Goal: Complete application form: Complete application form

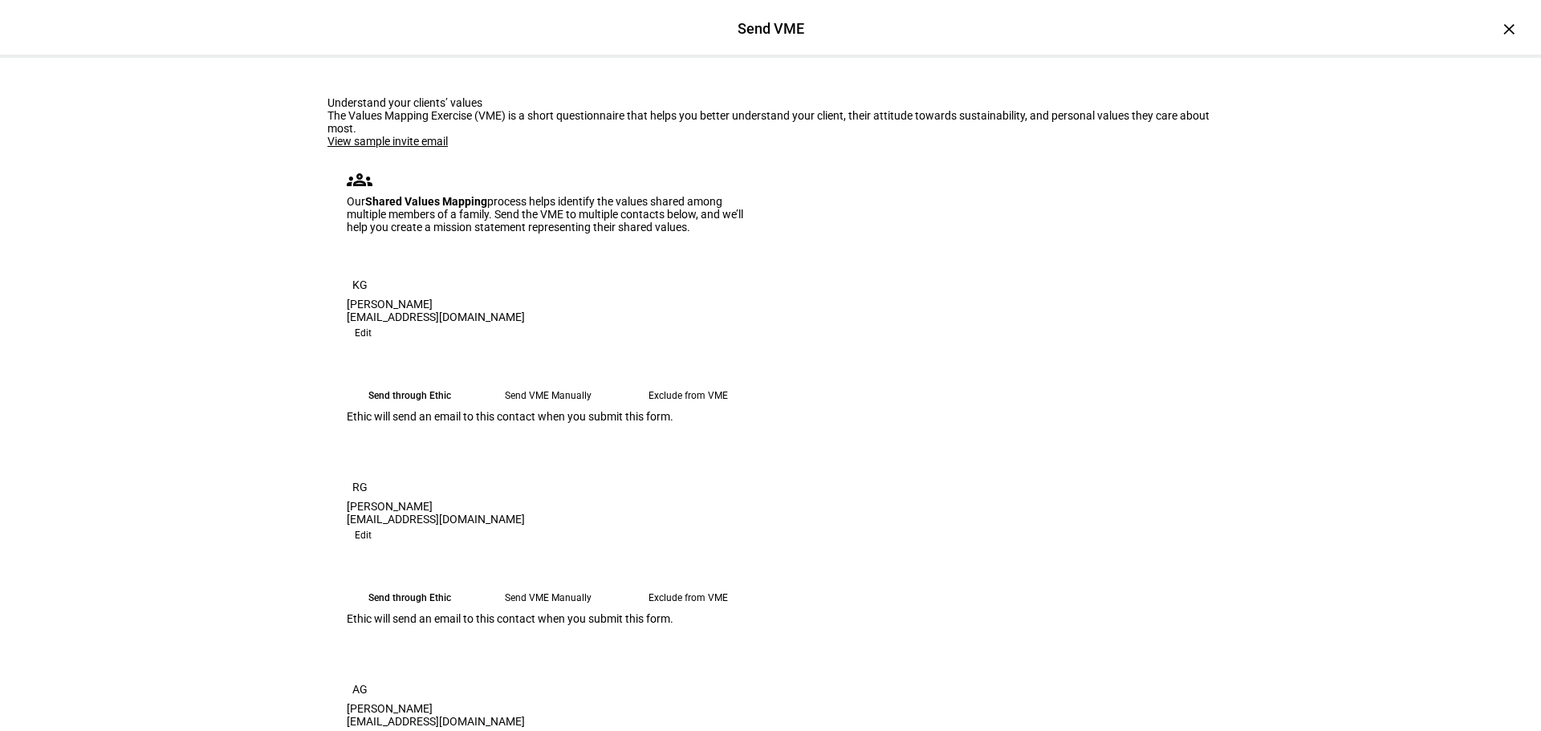
click at [388, 271] on div "View sample invite email groups Our Shared Values Mapping process helps identif…" at bounding box center [548, 659] width 443 height 1049
click at [388, 148] on link "View sample invite email" at bounding box center [387, 141] width 120 height 13
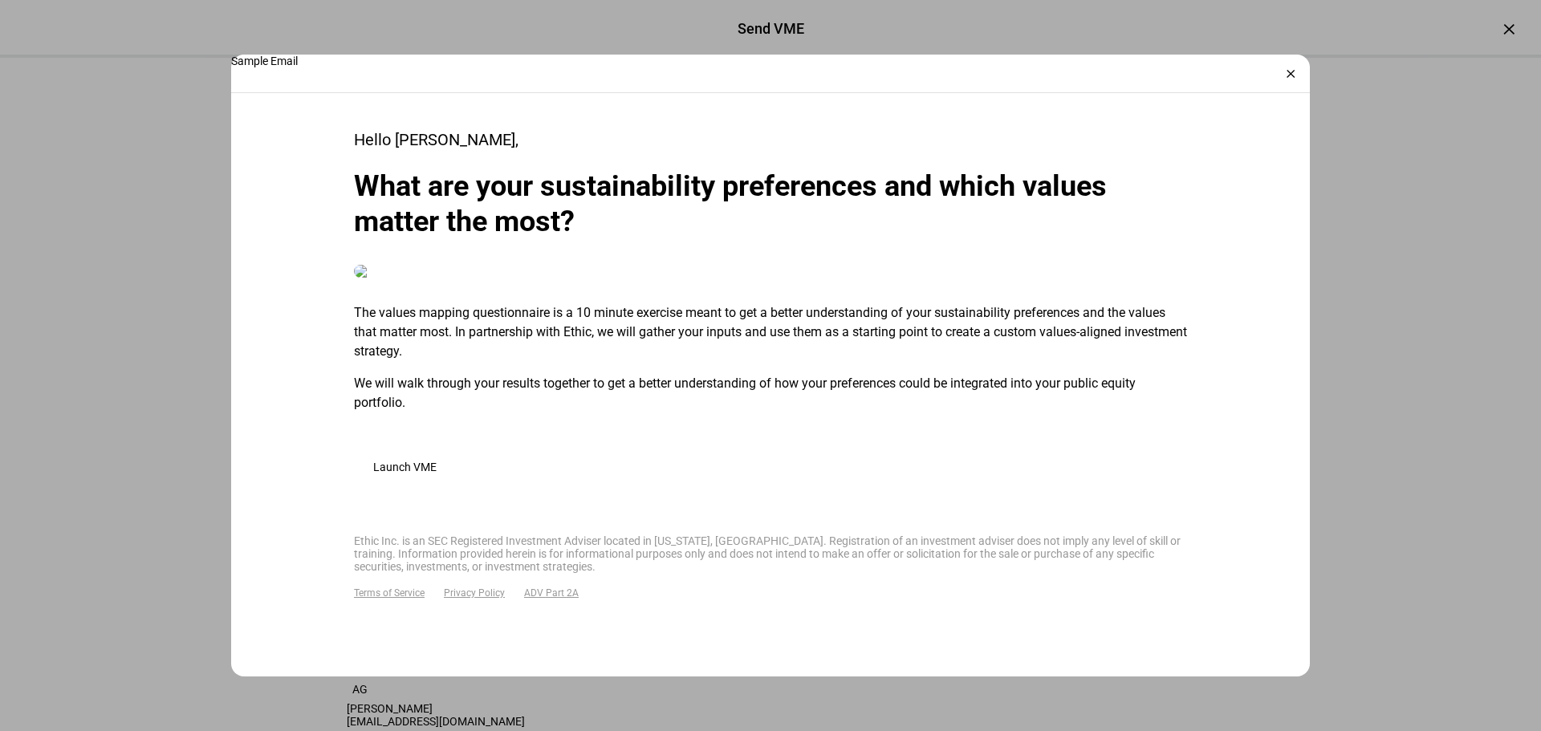
scroll to position [695, 0]
click at [1293, 71] on div "×" at bounding box center [1290, 74] width 26 height 26
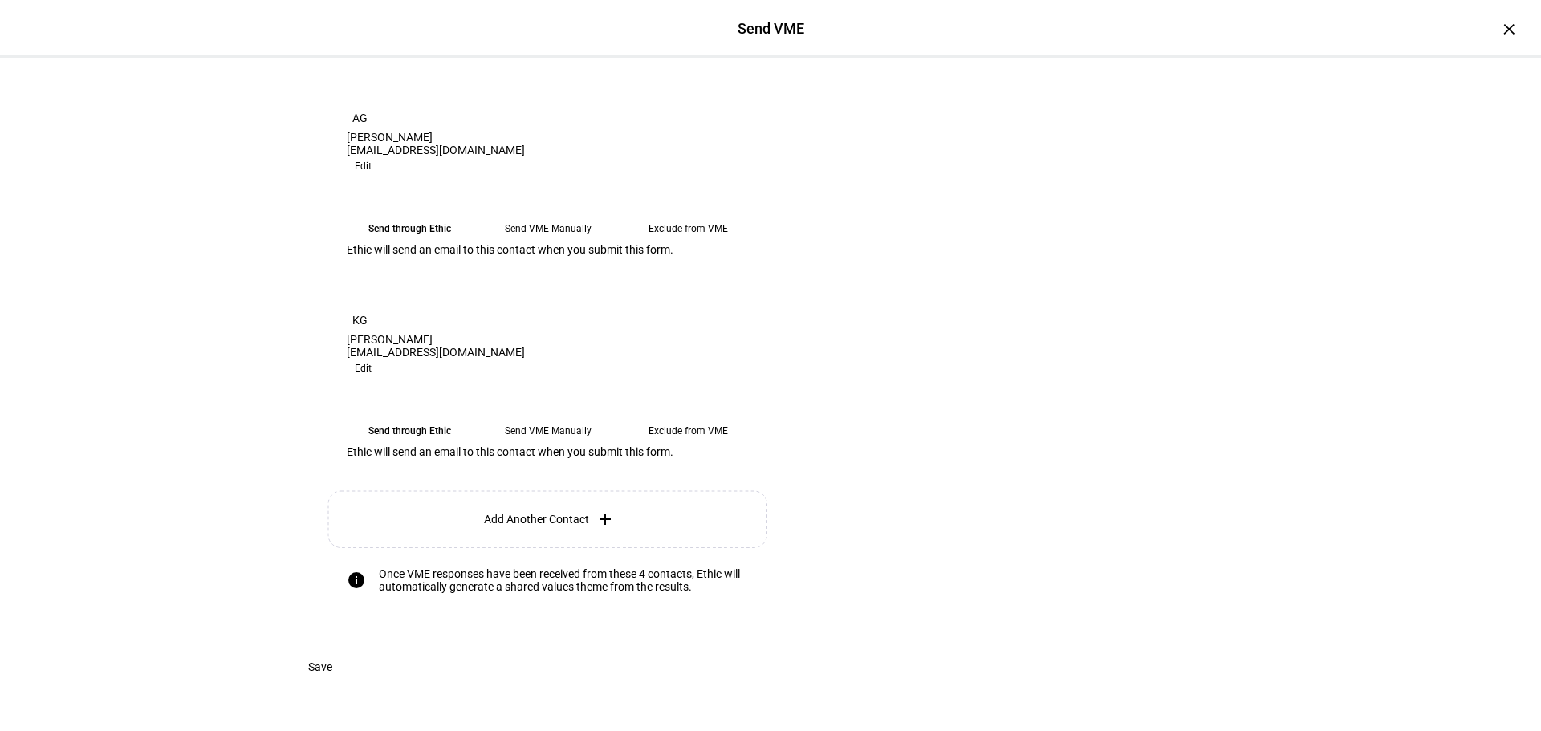
scroll to position [871, 0]
click at [351, 665] on span at bounding box center [320, 667] width 63 height 32
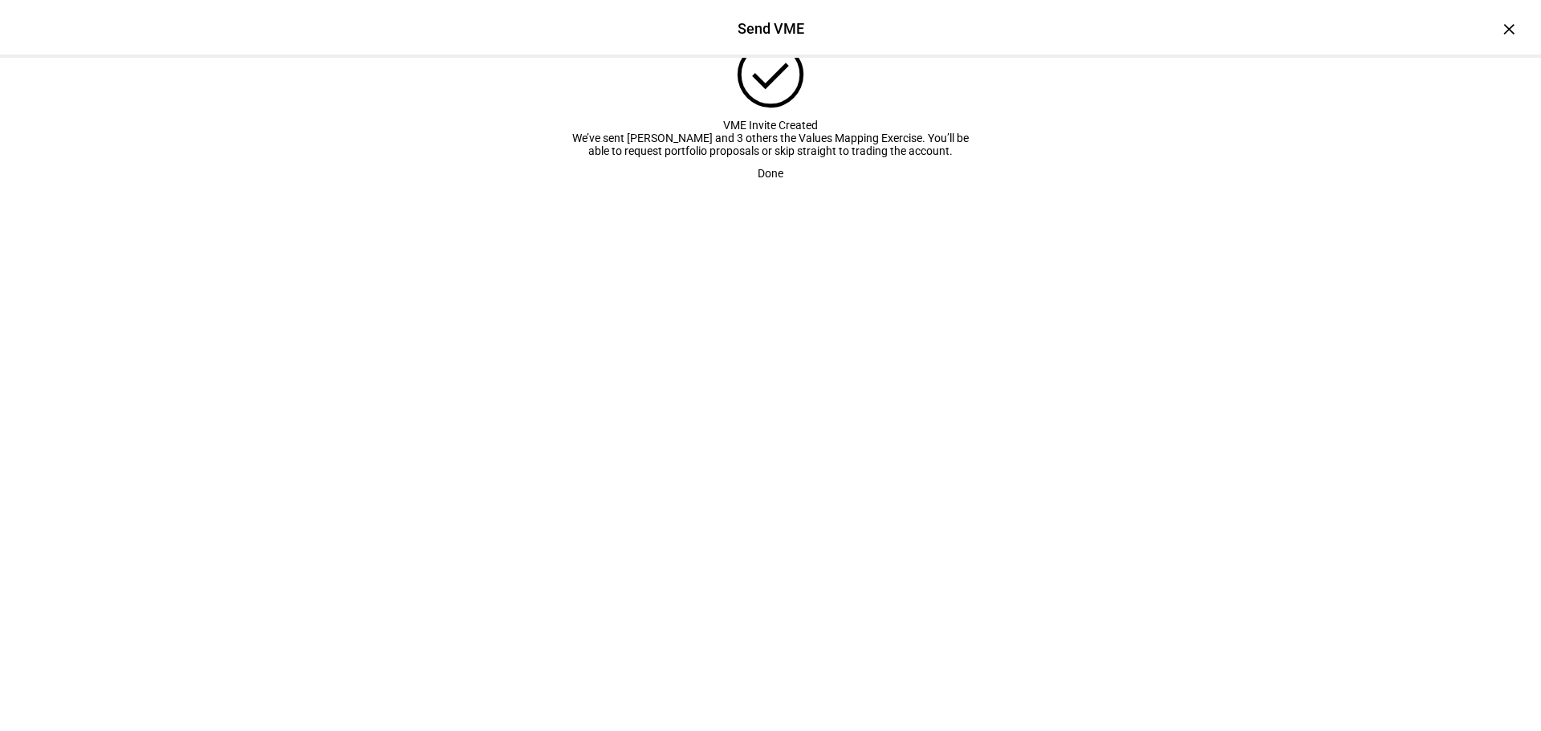
click at [763, 189] on span "Done" at bounding box center [771, 173] width 26 height 32
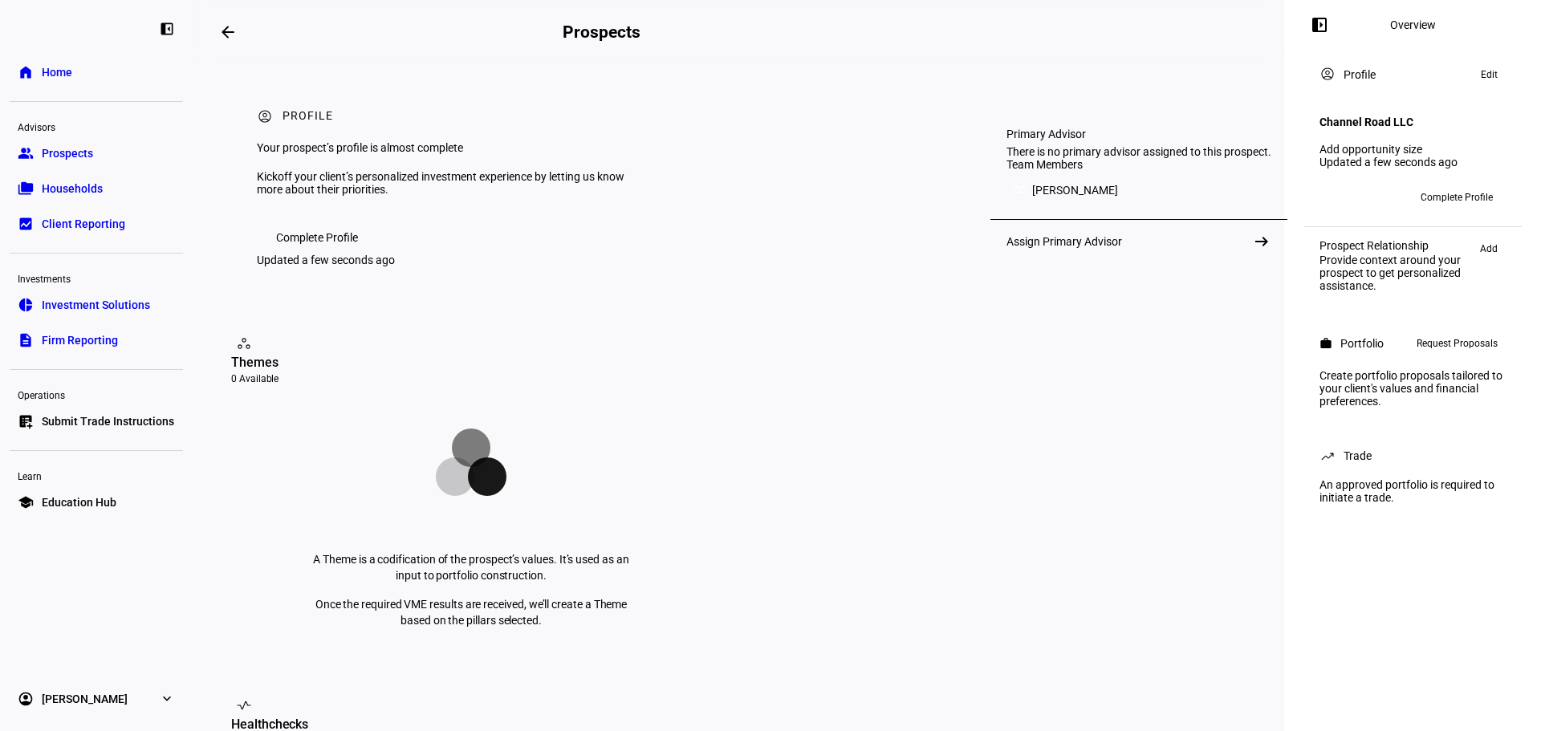
click at [1353, 192] on span "CC" at bounding box center [1356, 197] width 13 height 11
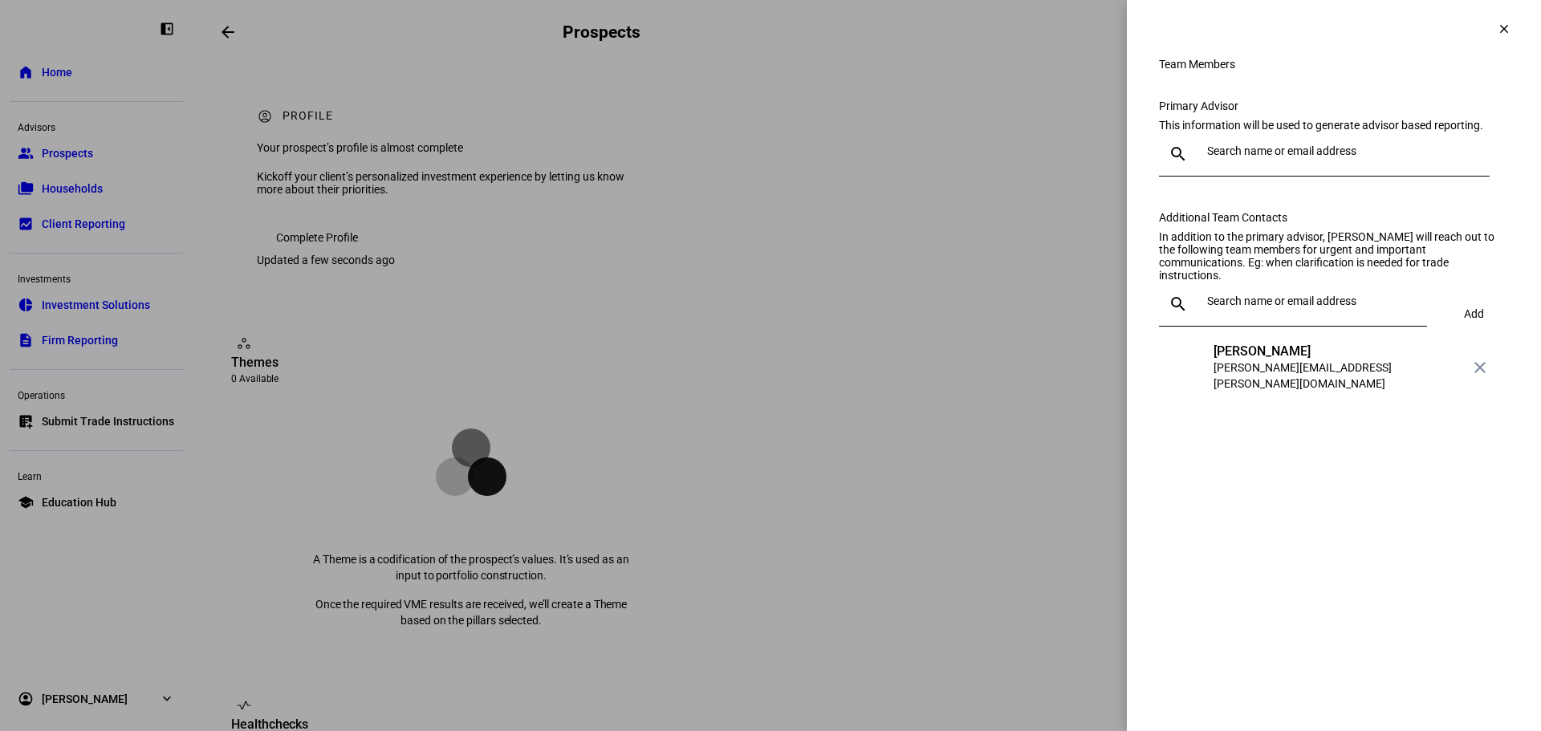
click at [1501, 39] on span at bounding box center [1504, 29] width 39 height 39
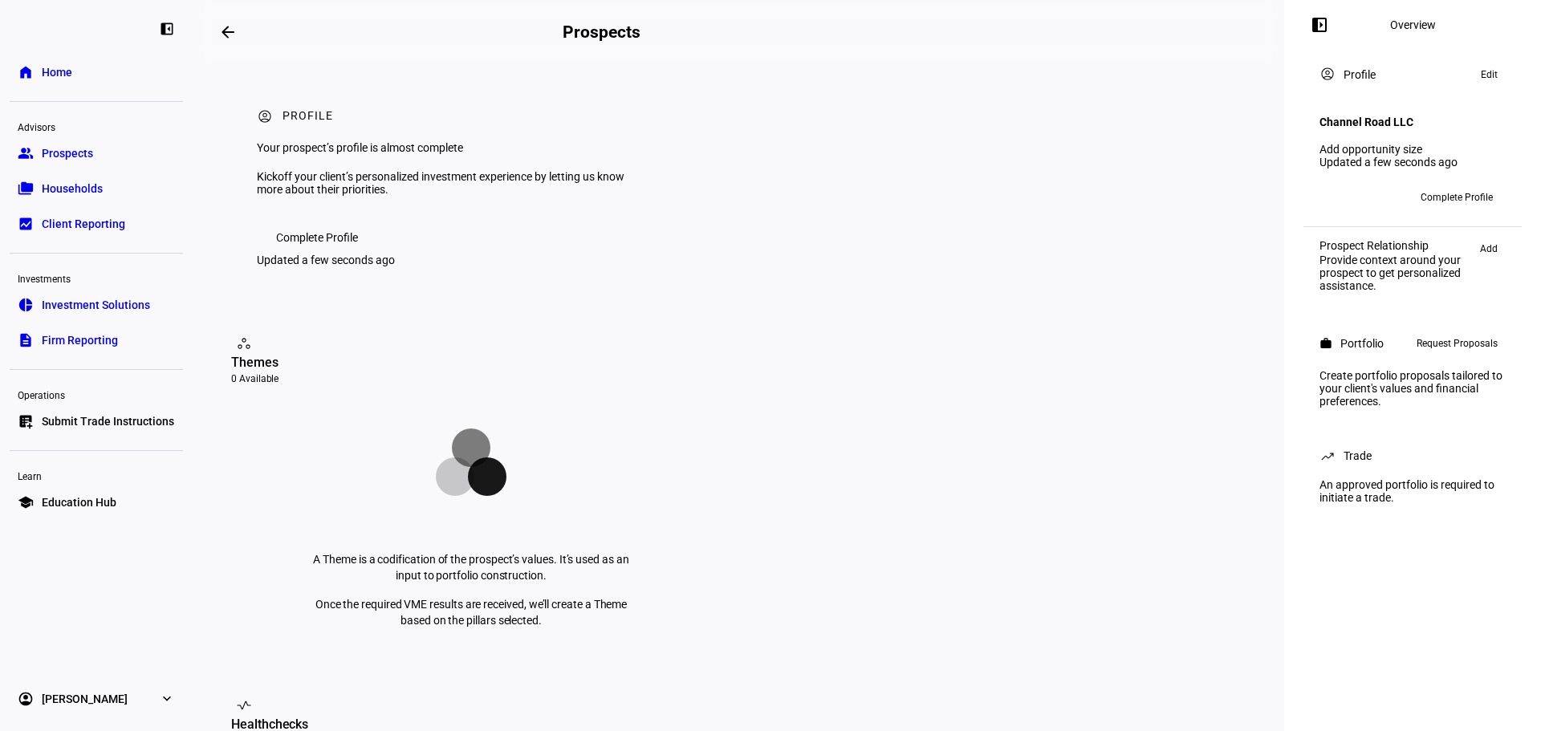
click at [1396, 116] on h4 "Channel Road LLC" at bounding box center [1366, 122] width 94 height 13
click at [1484, 75] on span "Edit" at bounding box center [1489, 74] width 17 height 19
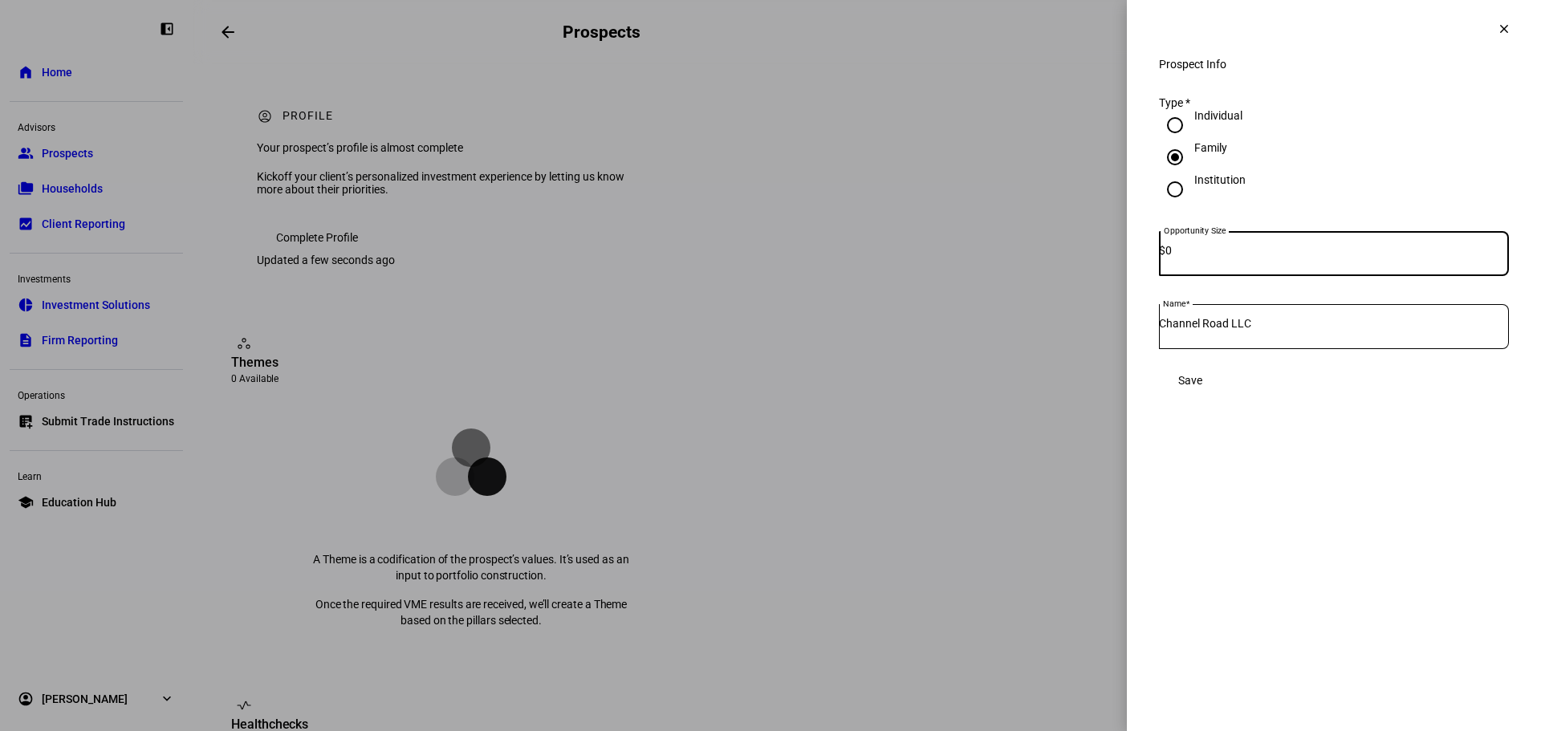
click at [1504, 35] on mat-icon "clear" at bounding box center [1504, 29] width 14 height 14
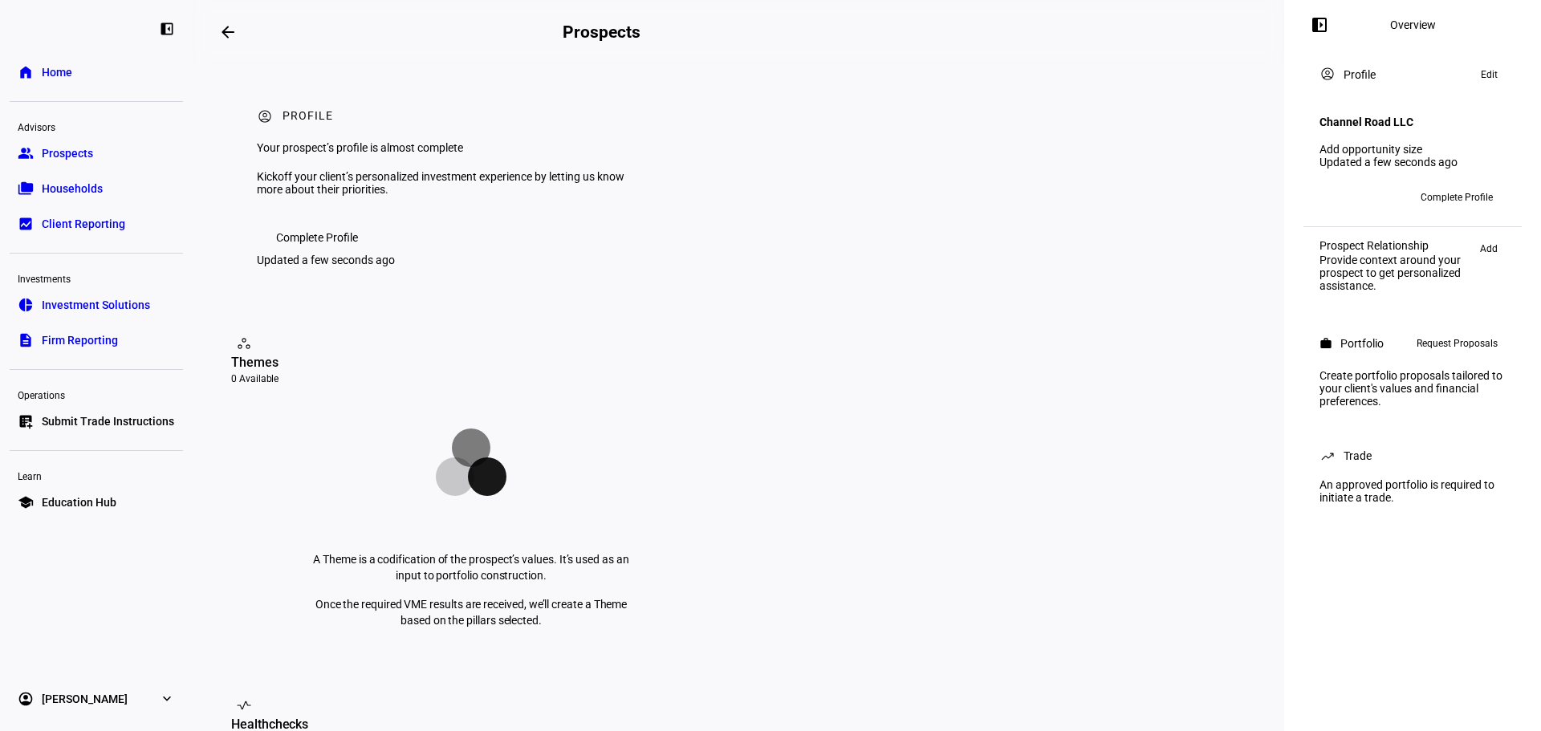
click at [1358, 79] on div "Profile" at bounding box center [1359, 74] width 32 height 13
click at [1438, 189] on span "Complete Profile" at bounding box center [1456, 198] width 72 height 26
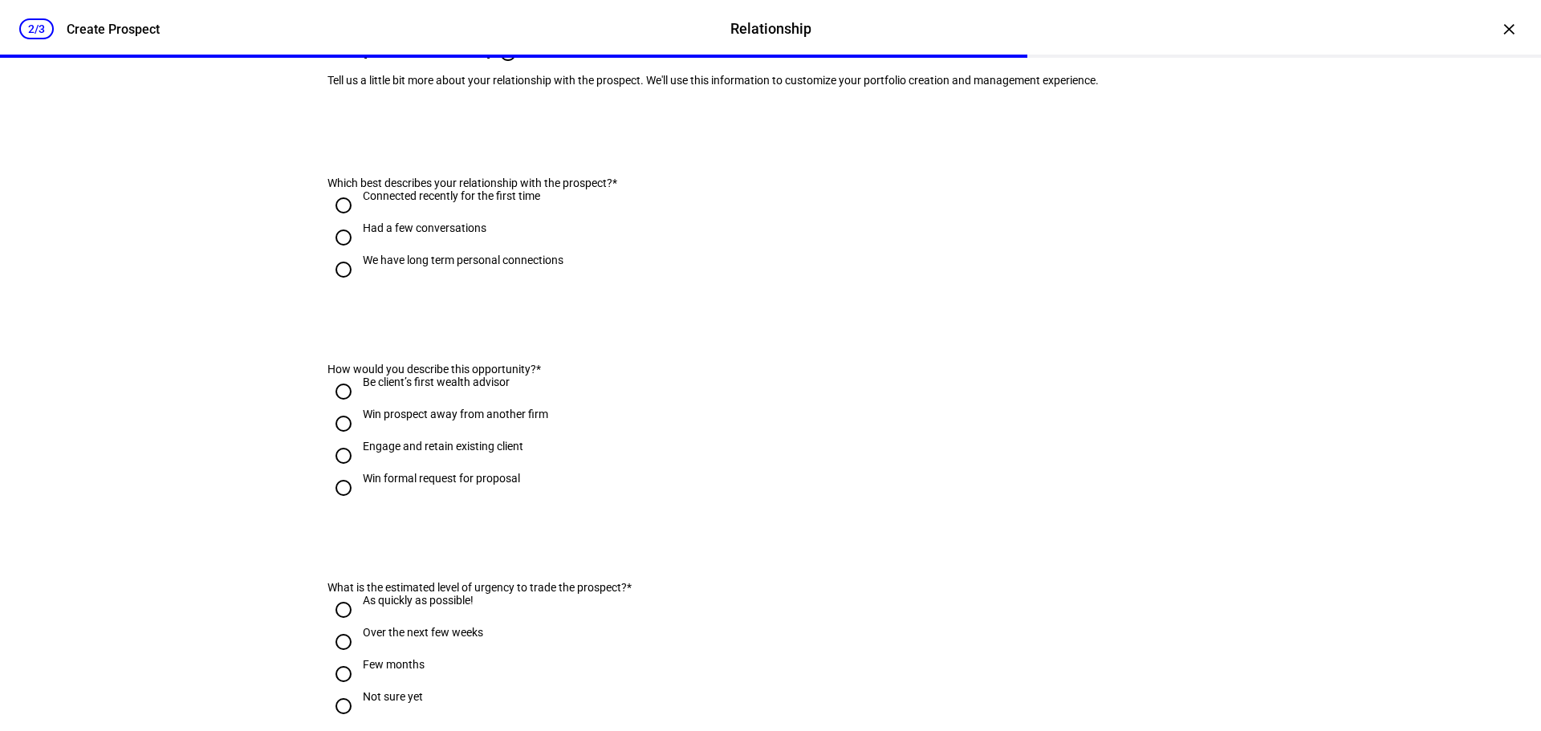
scroll to position [160, 0]
click at [498, 266] on div "We have long term personal connections" at bounding box center [463, 259] width 201 height 13
click at [359, 285] on input "We have long term personal connections" at bounding box center [343, 269] width 32 height 32
radio input "true"
click at [419, 234] on div "Had a few conversations" at bounding box center [425, 227] width 124 height 13
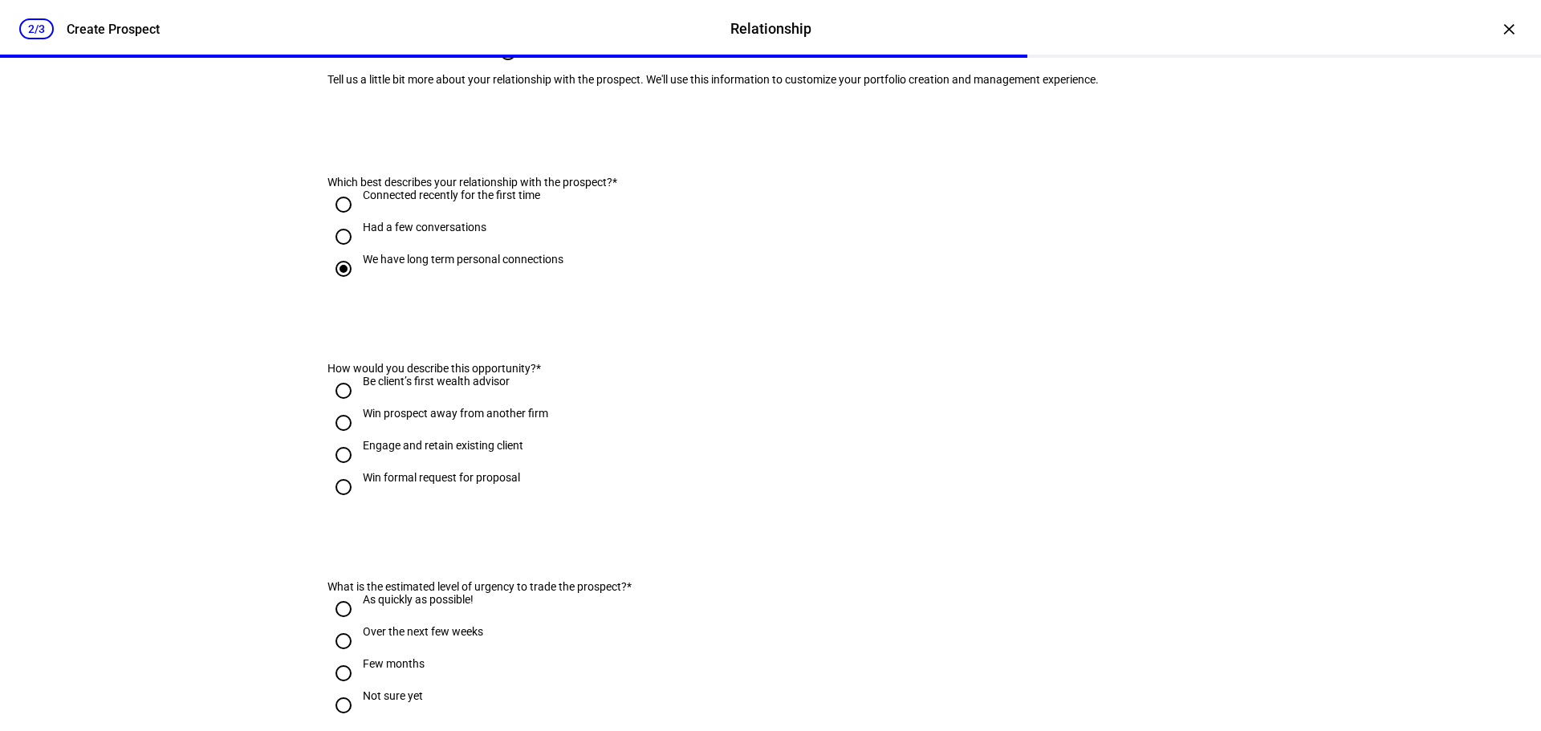
click at [359, 253] on input "Had a few conversations" at bounding box center [343, 237] width 32 height 32
radio input "true"
click at [443, 189] on span "Which best describes your relationship with the prospect?" at bounding box center [469, 182] width 285 height 13
click at [441, 124] on eth-form-card "Prospect Relationship info Why we ask Tell us a little bit more about your rela…" at bounding box center [770, 55] width 963 height 137
click at [465, 266] on div "We have long term personal connections" at bounding box center [463, 259] width 201 height 13
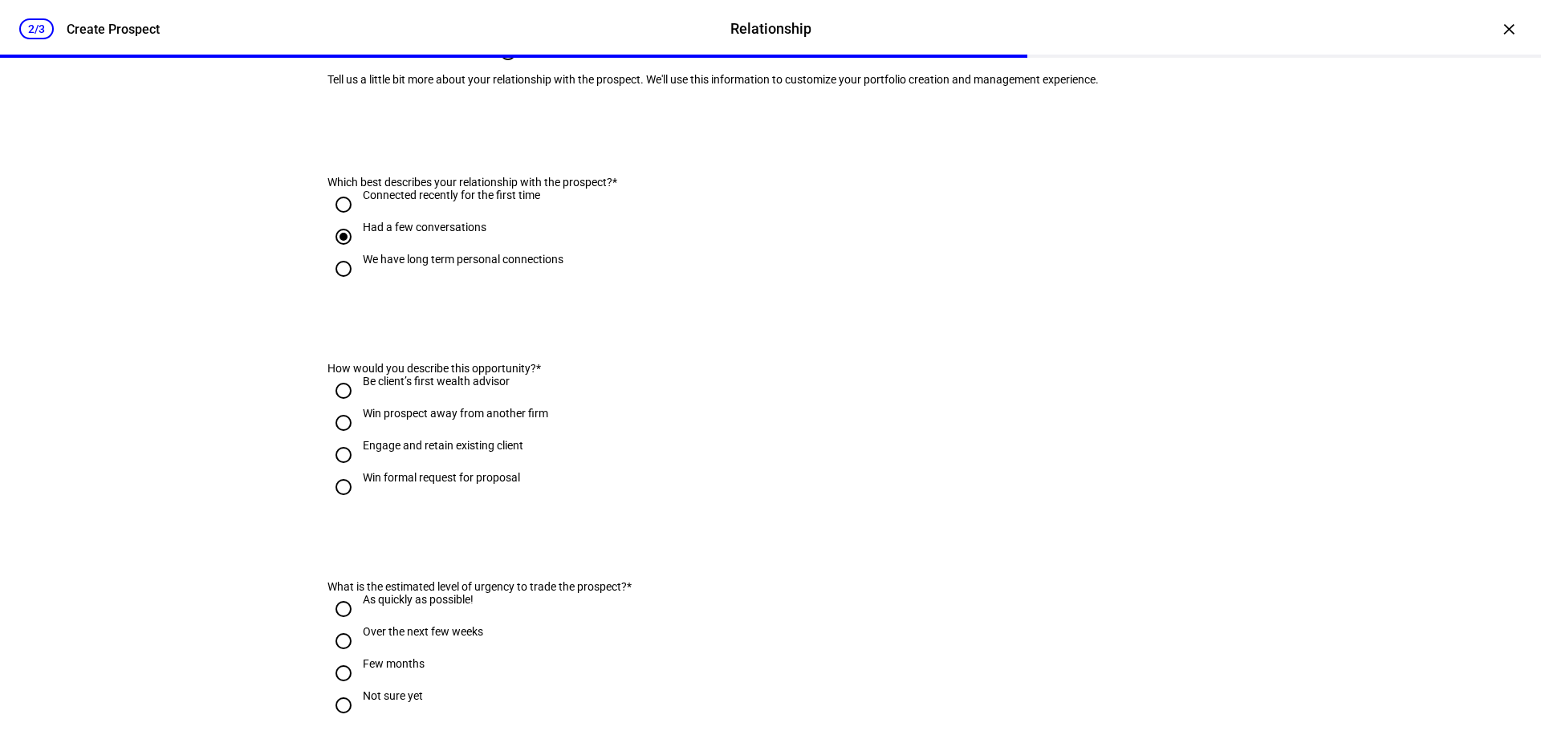
click at [359, 285] on input "We have long term personal connections" at bounding box center [343, 269] width 32 height 32
radio input "true"
click at [465, 452] on div "Engage and retain existing client" at bounding box center [443, 445] width 160 height 13
click at [359, 471] on input "Engage and retain existing client" at bounding box center [343, 455] width 32 height 32
radio input "true"
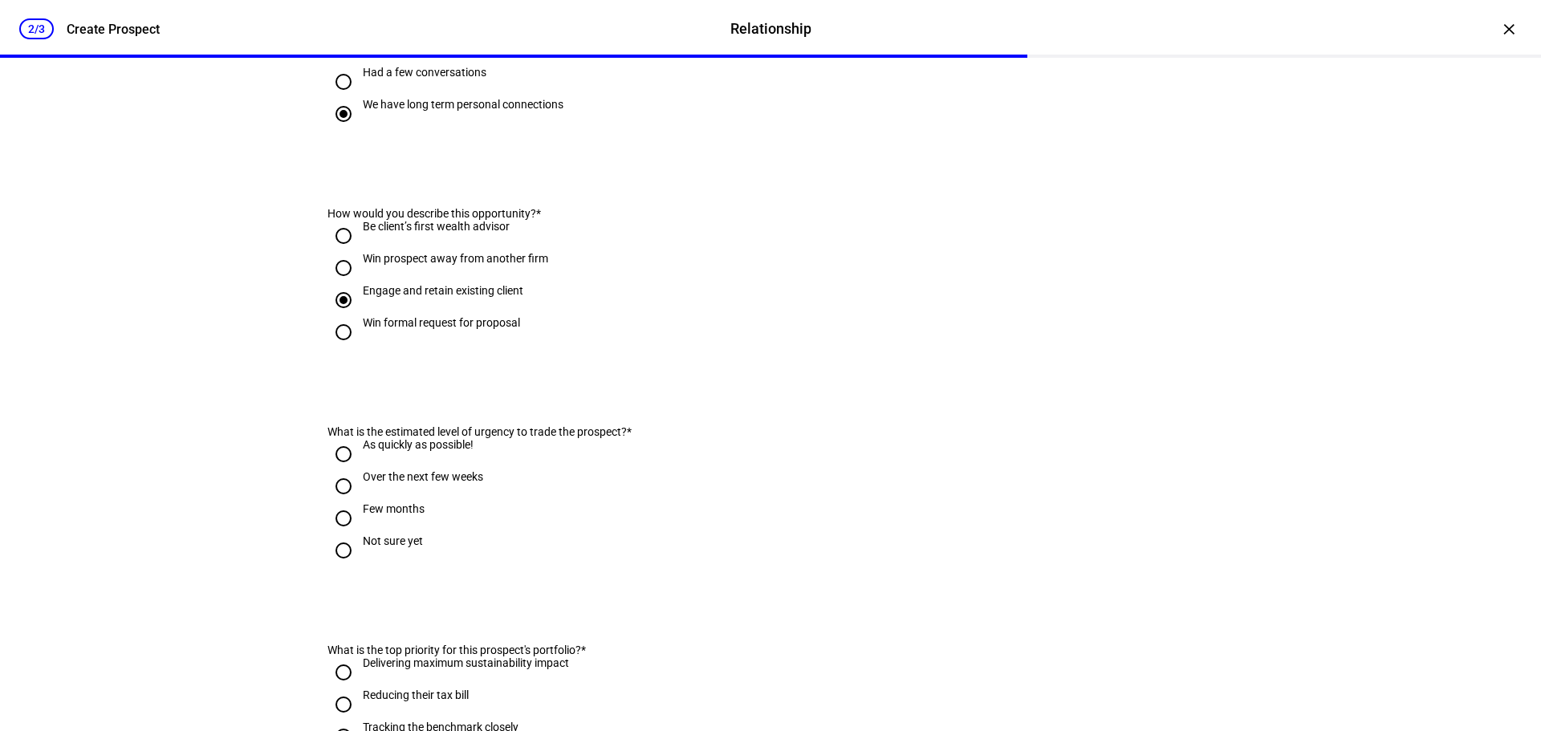
scroll to position [321, 0]
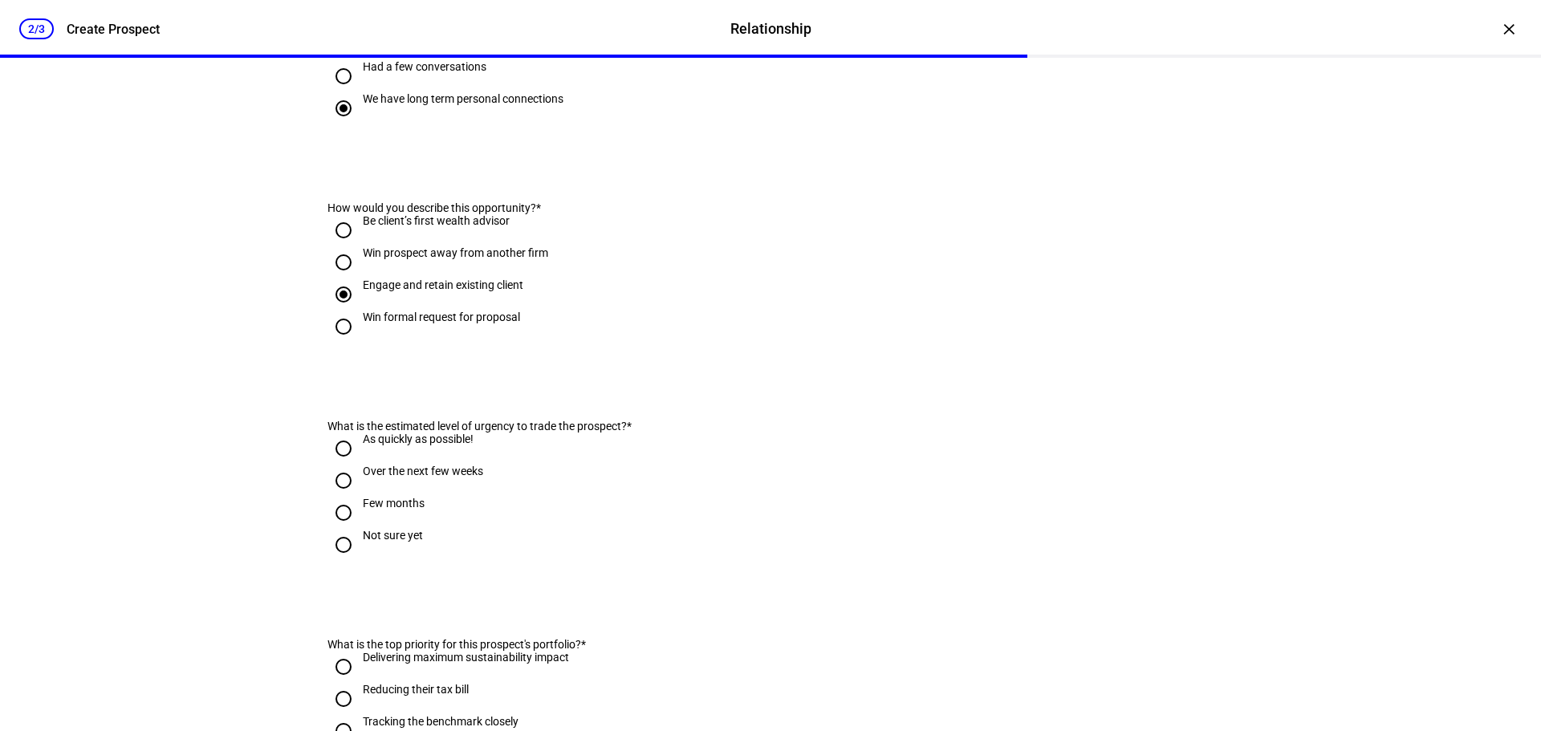
click at [454, 461] on div "As quickly as possible!" at bounding box center [418, 447] width 111 height 29
click at [359, 465] on input "As quickly as possible!" at bounding box center [343, 449] width 32 height 32
radio input "true"
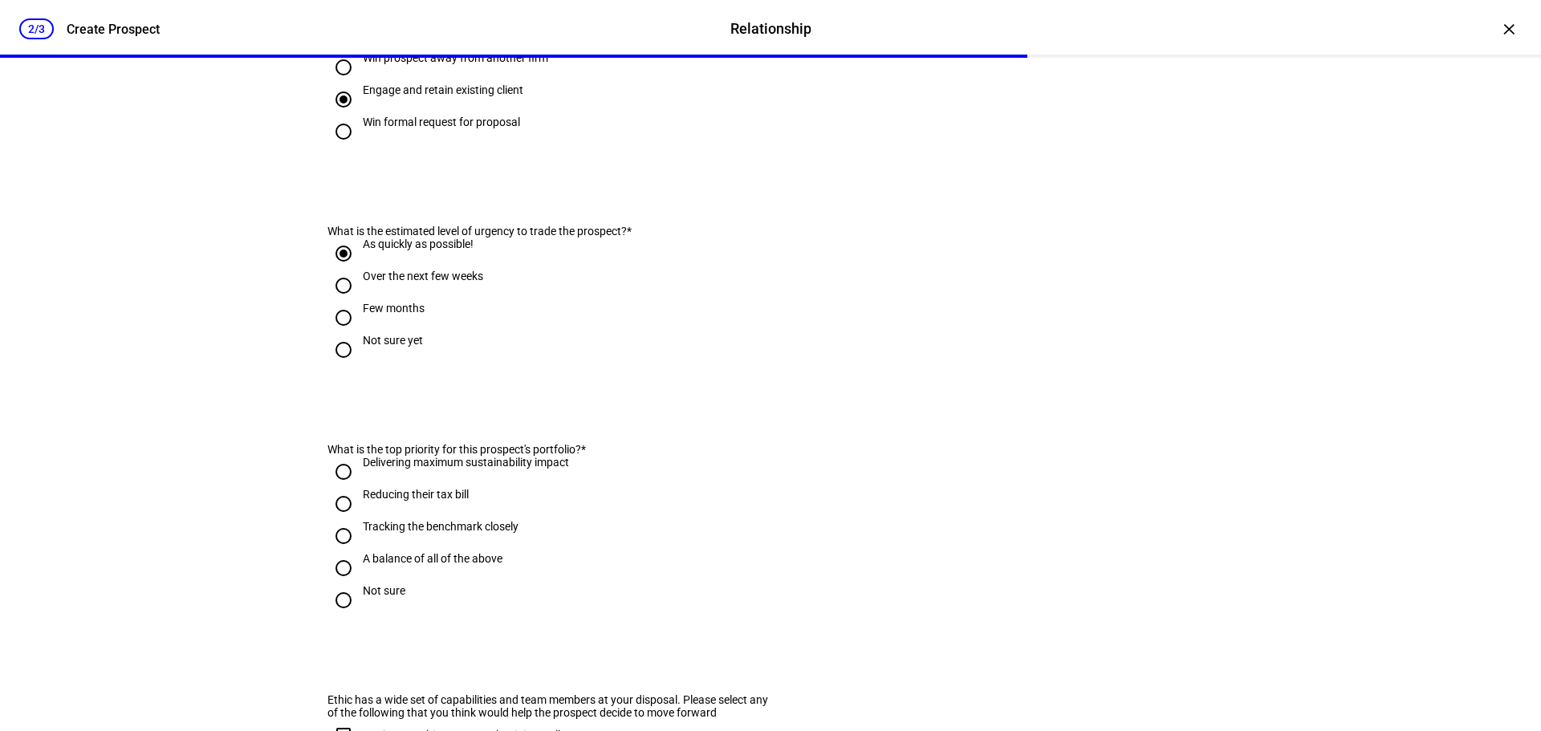
scroll to position [562, 0]
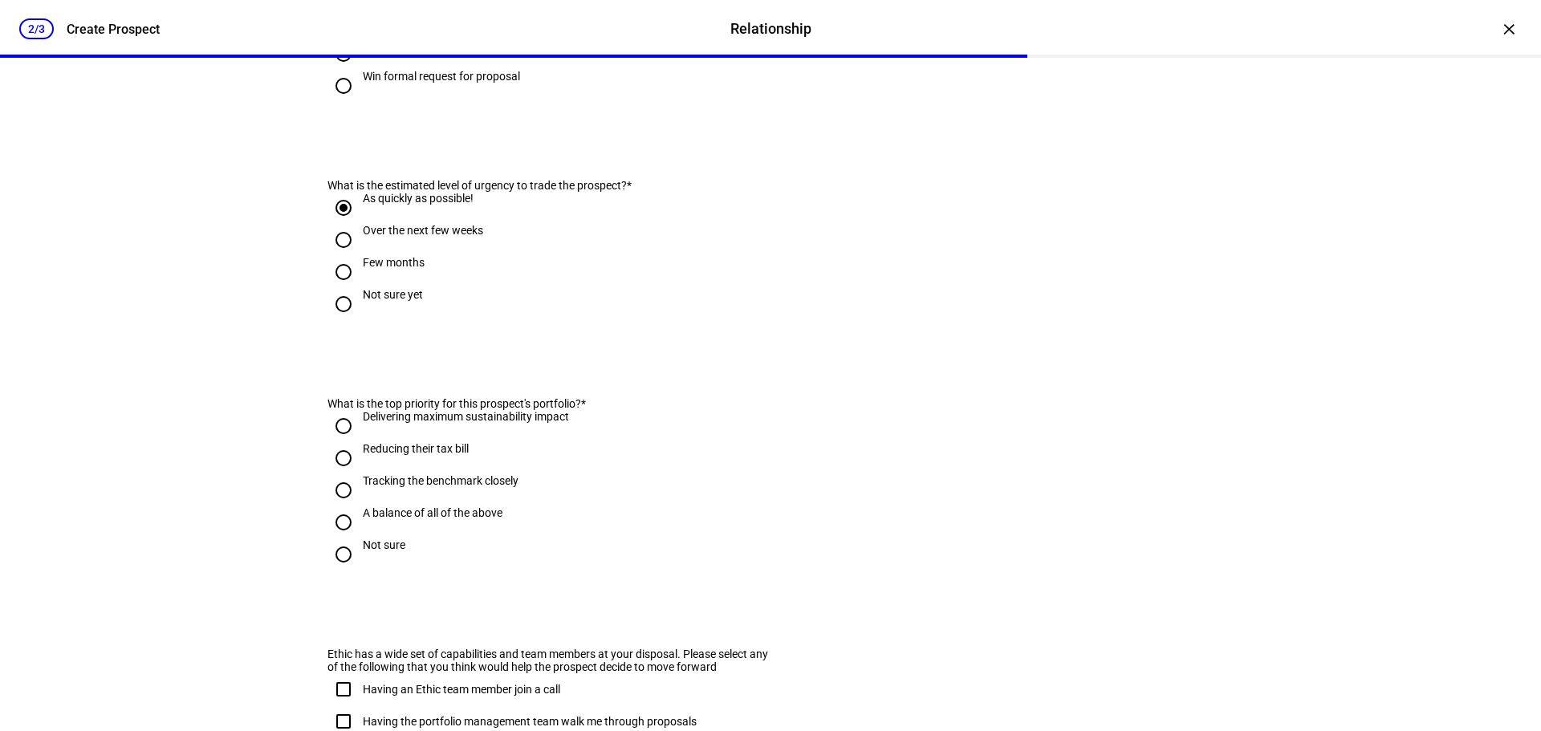
click at [470, 423] on div "Delivering maximum sustainability impact" at bounding box center [466, 416] width 206 height 13
click at [359, 442] on input "Delivering maximum sustainability impact" at bounding box center [343, 426] width 32 height 32
radio input "true"
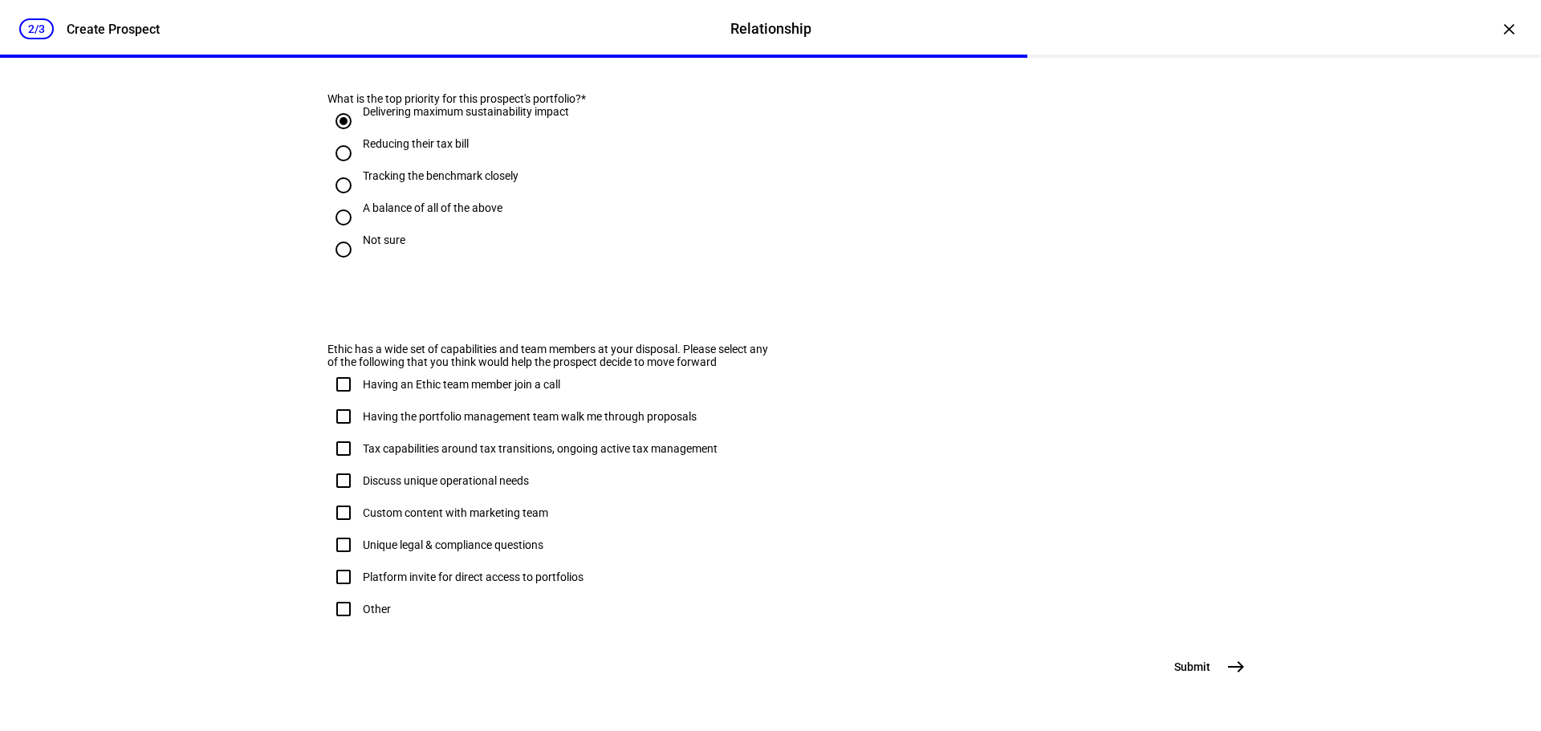
scroll to position [883, 0]
click at [544, 391] on div "Having an Ethic team member join a call" at bounding box center [461, 384] width 197 height 13
click at [359, 400] on input "Having an Ethic team member join a call" at bounding box center [343, 384] width 32 height 32
checkbox input "true"
click at [568, 423] on div "Having the portfolio management team walk me through proposals" at bounding box center [530, 416] width 334 height 13
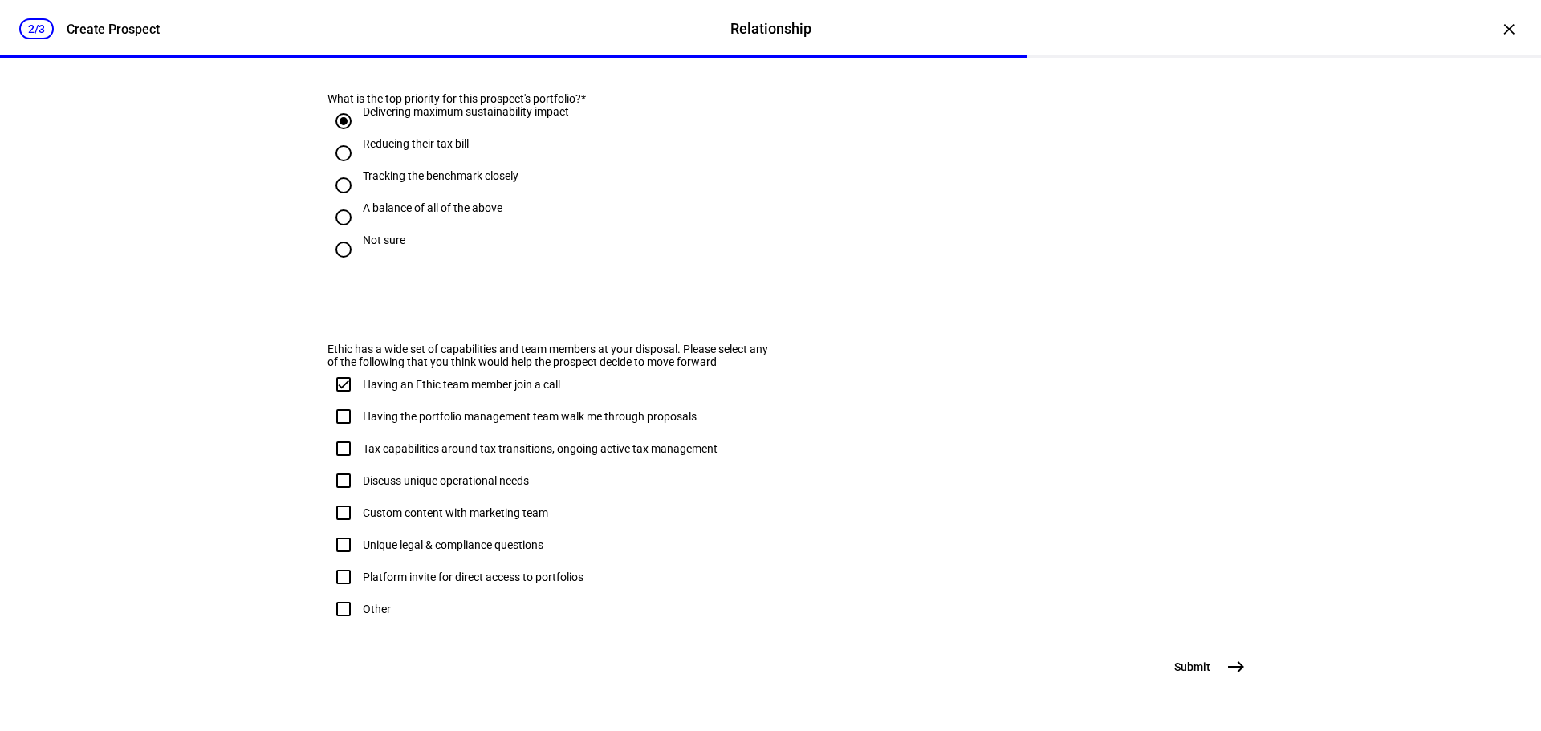
click at [359, 433] on input "Having the portfolio management team walk me through proposals" at bounding box center [343, 416] width 32 height 32
checkbox input "true"
click at [547, 455] on div "Tax capabilities around tax transitions, ongoing active tax management" at bounding box center [540, 448] width 355 height 13
click at [359, 465] on input "Tax capabilities around tax transitions, ongoing active tax management" at bounding box center [343, 449] width 32 height 32
checkbox input "true"
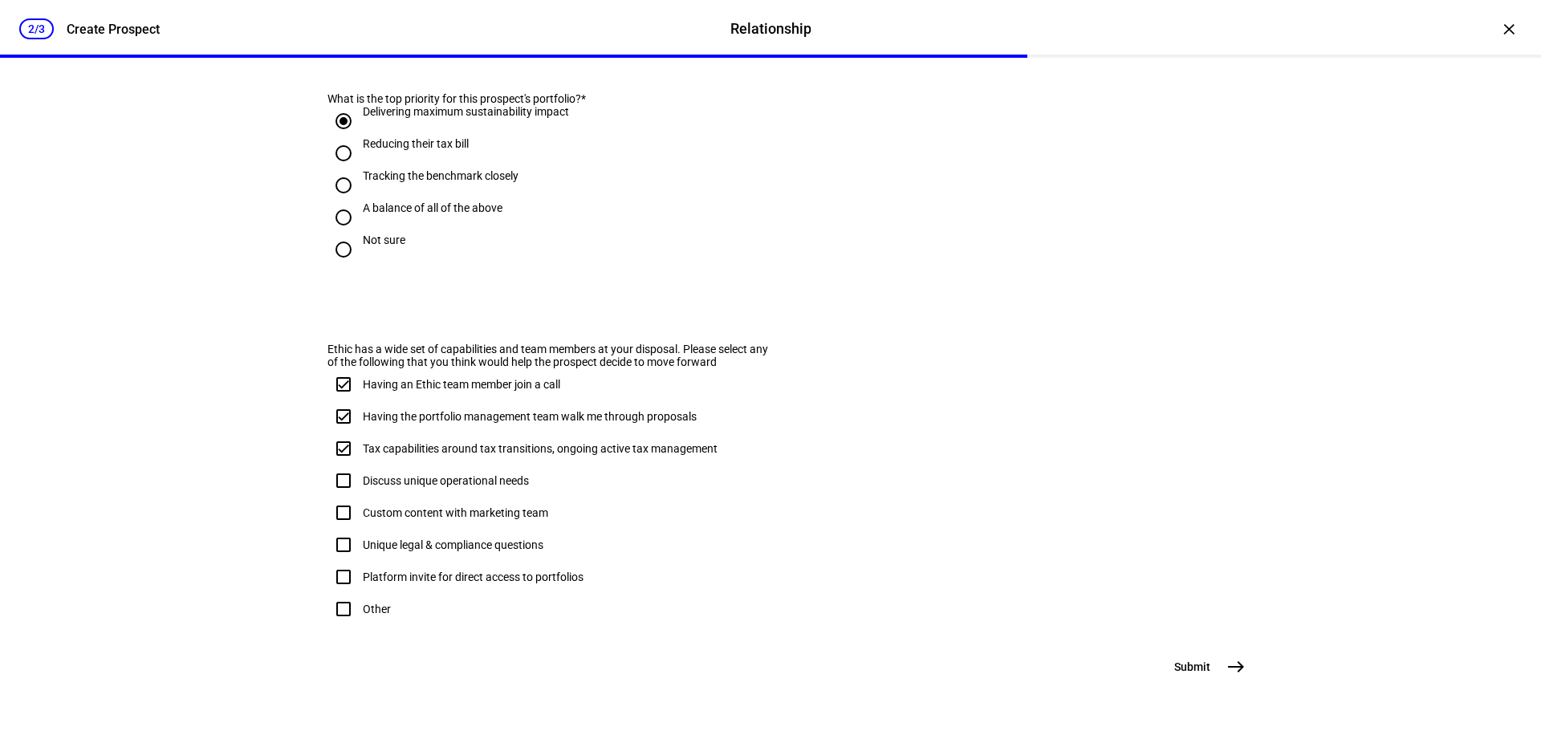
click at [521, 487] on div "Discuss unique operational needs" at bounding box center [446, 480] width 166 height 13
click at [359, 497] on input "Discuss unique operational needs" at bounding box center [343, 481] width 32 height 32
checkbox input "true"
click at [1220, 665] on span "east" at bounding box center [1236, 667] width 32 height 32
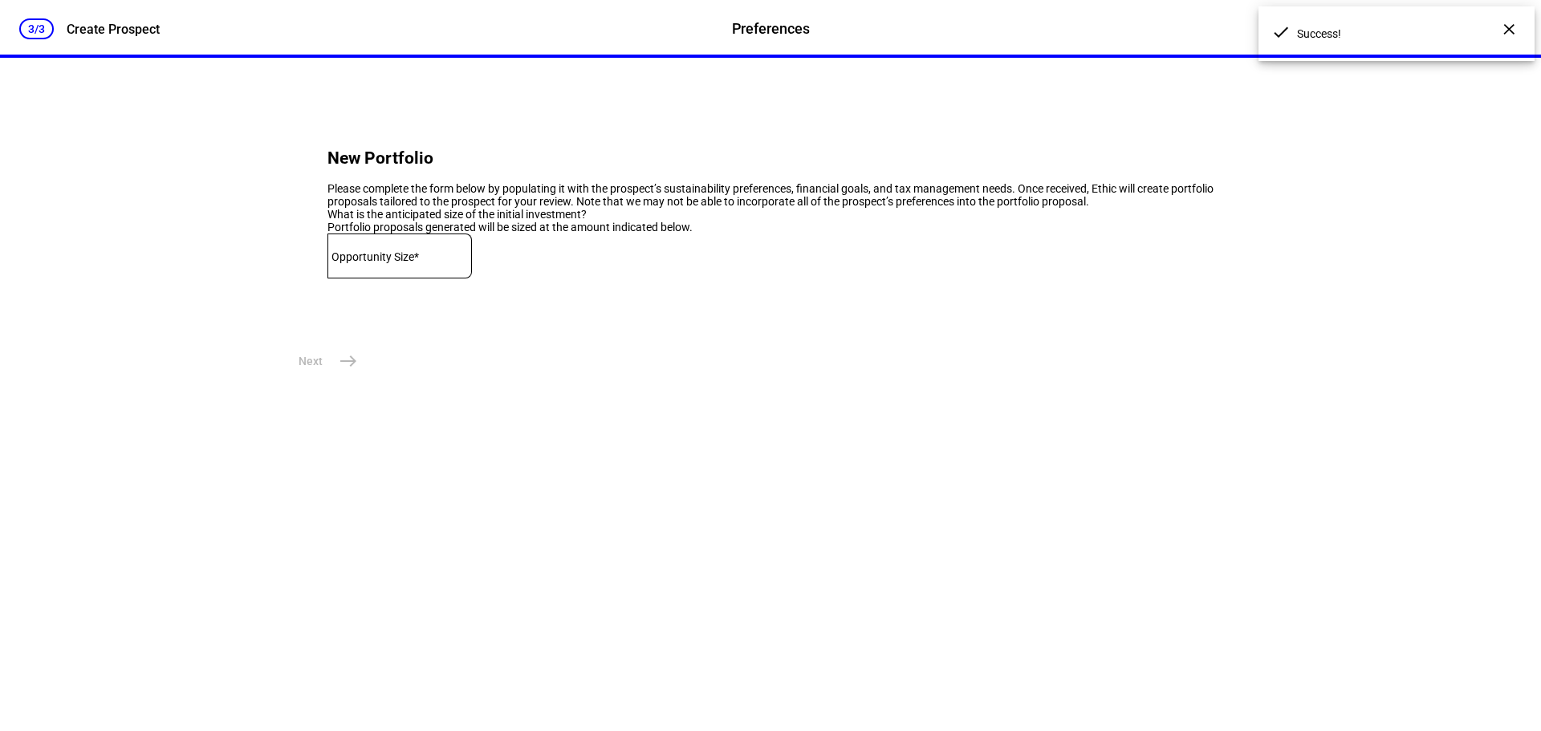
scroll to position [0, 0]
click at [472, 278] on div at bounding box center [399, 256] width 144 height 45
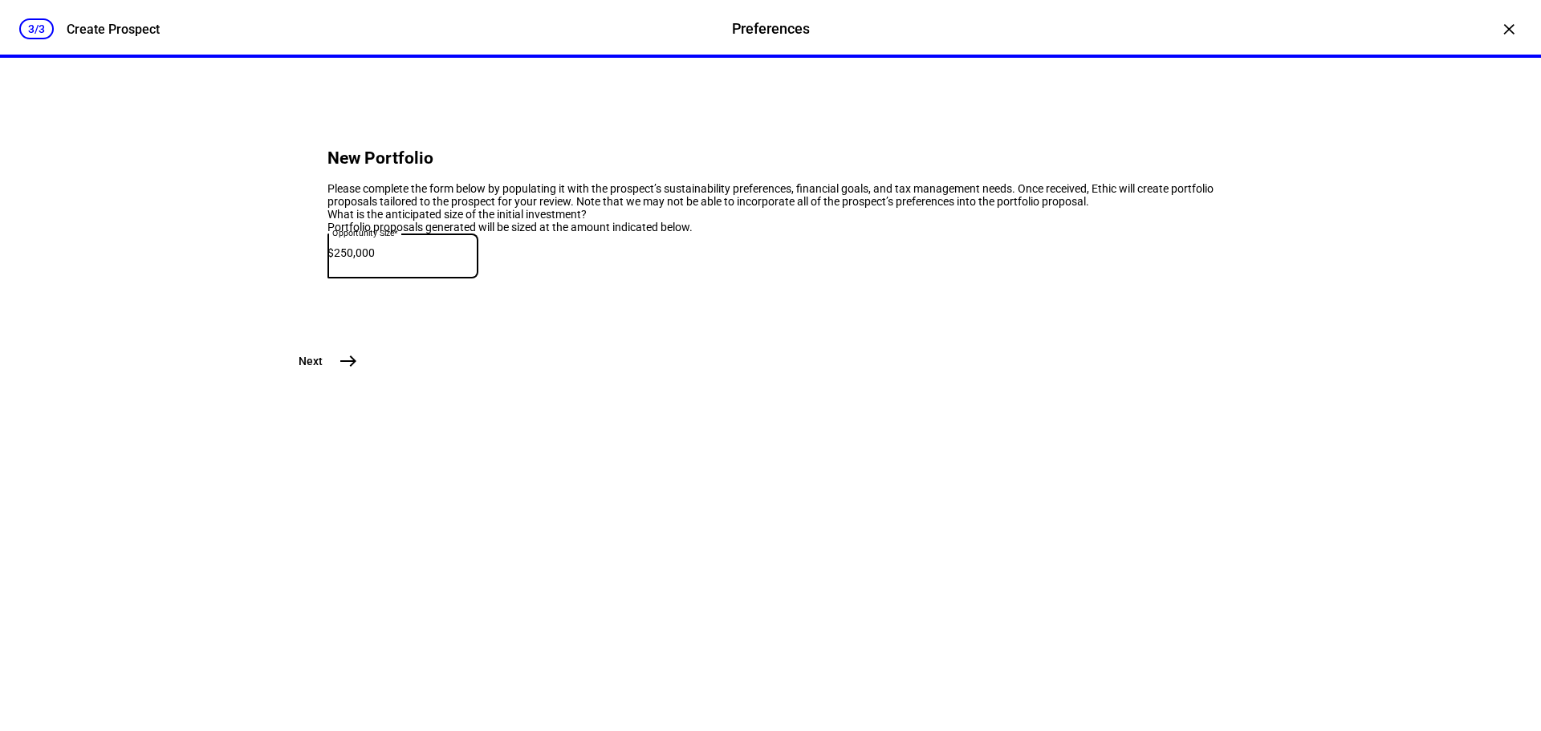
type input "250,000"
click at [323, 377] on button "Next east" at bounding box center [326, 361] width 75 height 32
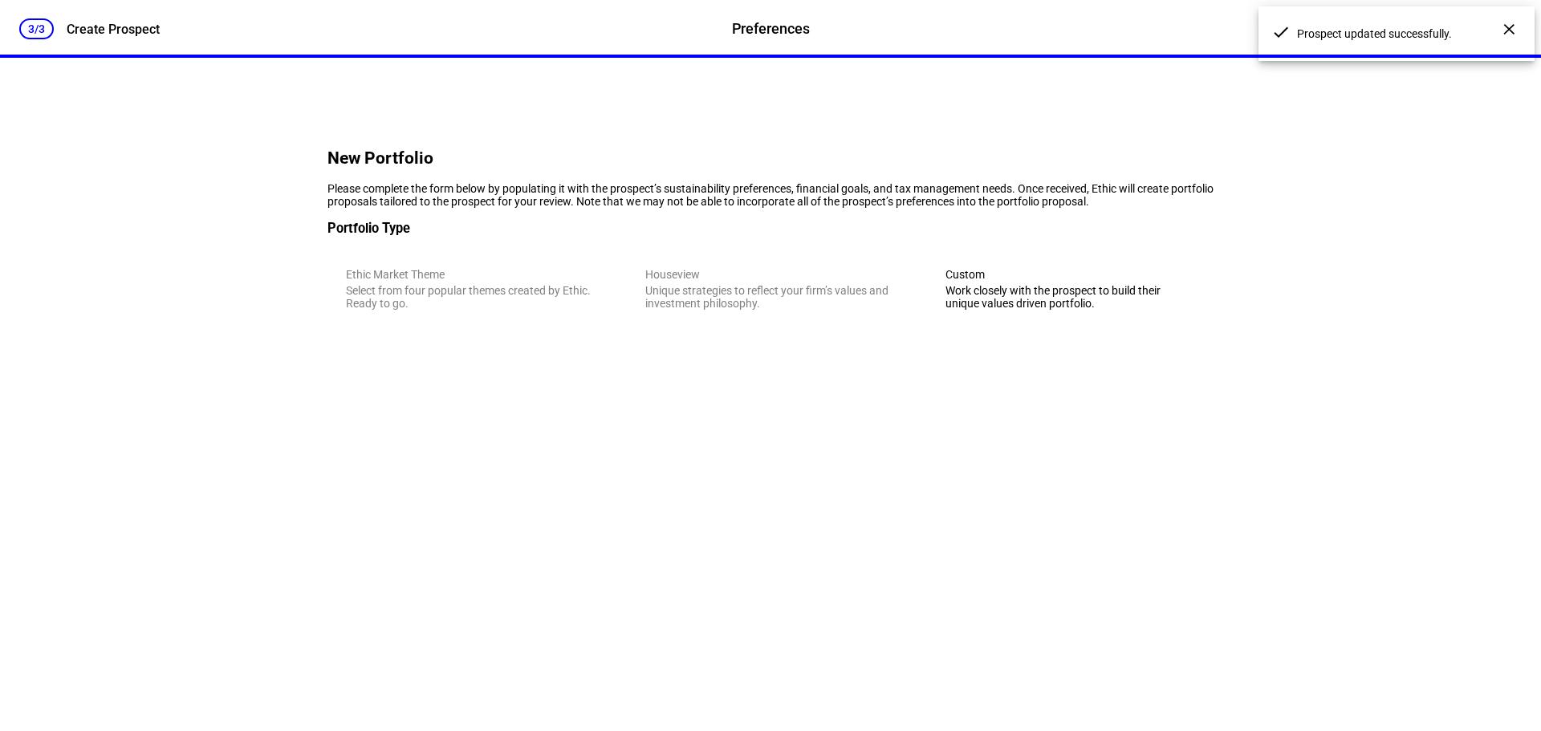
click at [654, 235] on eth-form-card "New Portfolio Please complete the form below by populating it with the prospect…" at bounding box center [770, 231] width 963 height 270
click at [1078, 310] on div "Work closely with the prospect to build their unique values driven portfolio." at bounding box center [1070, 297] width 250 height 26
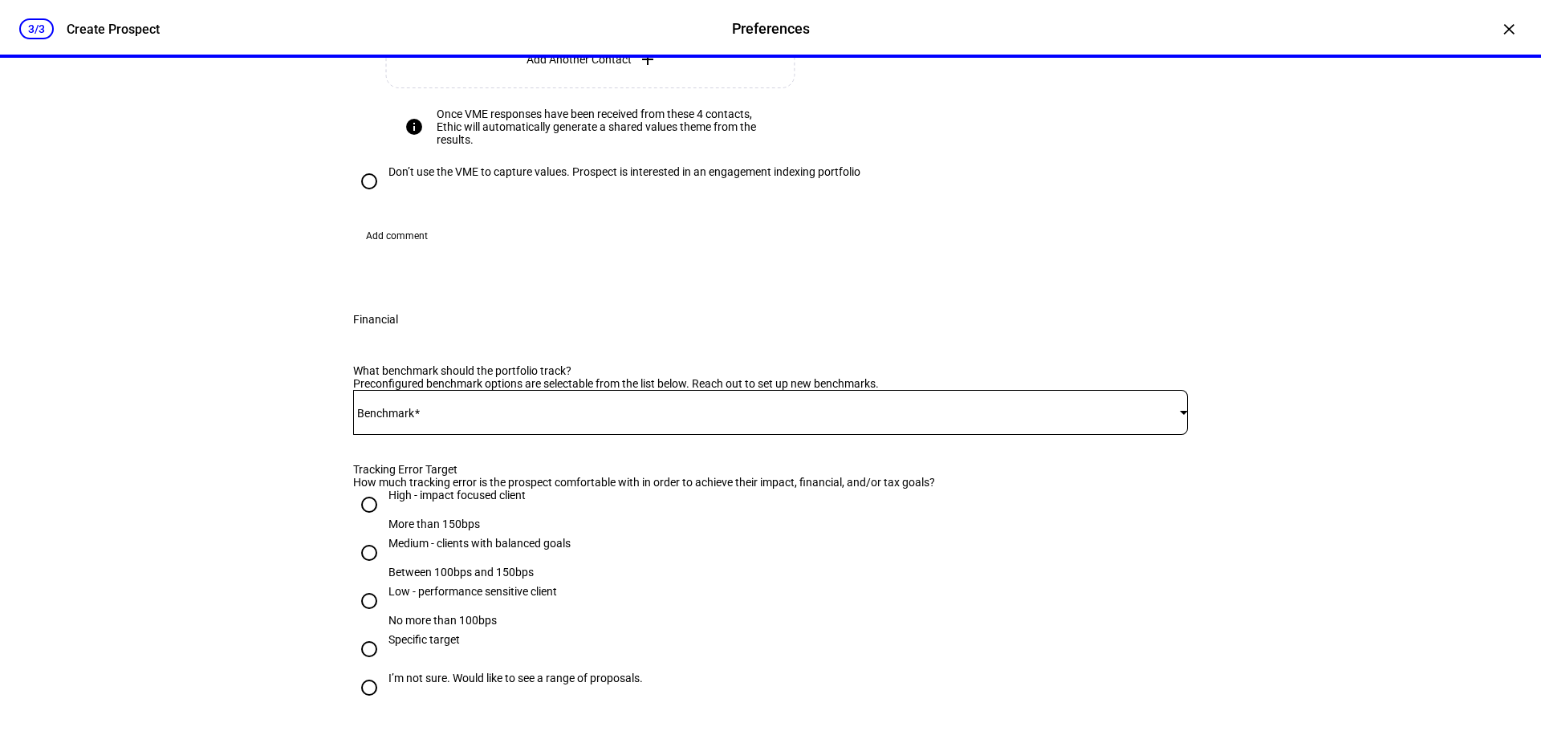
scroll to position [1605, 0]
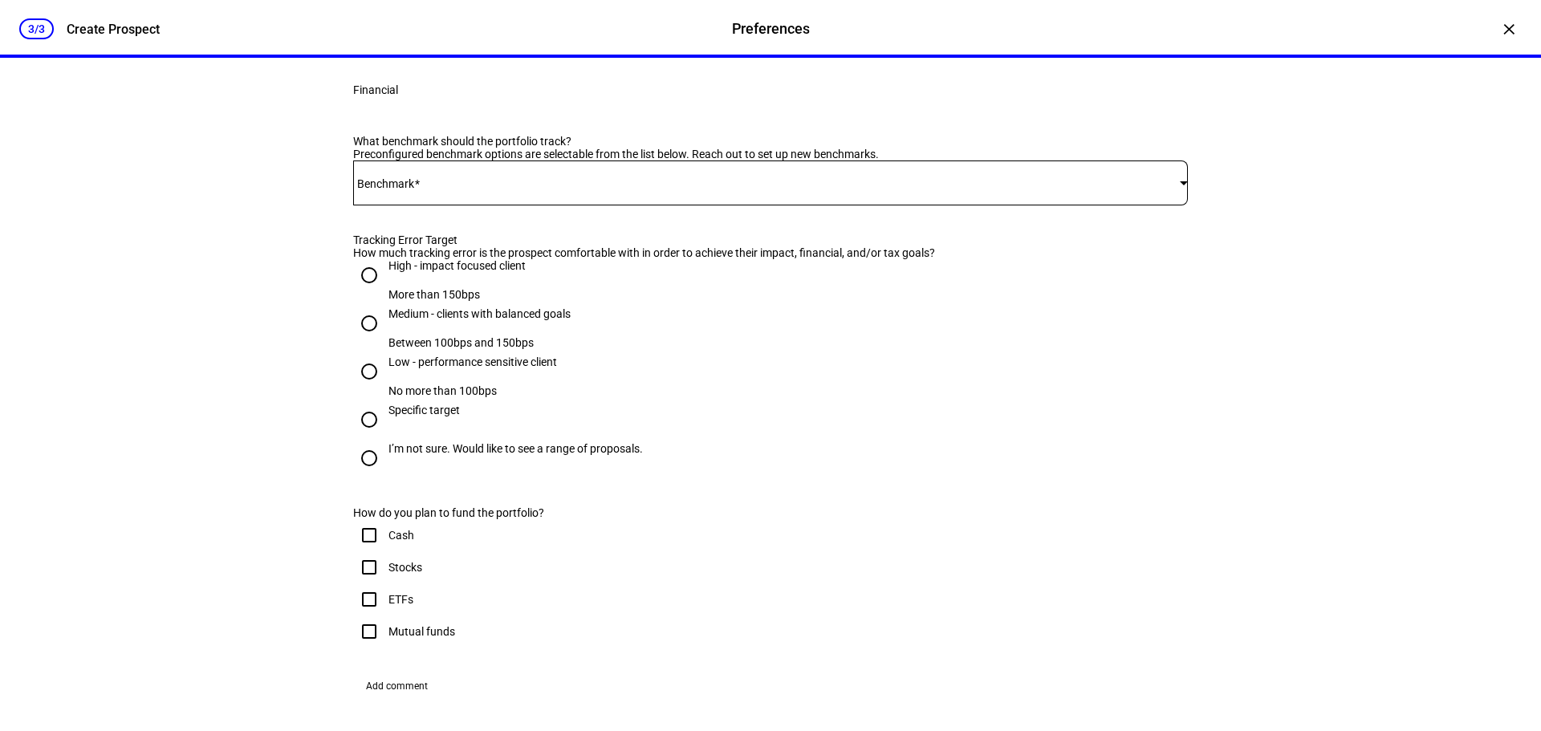
click at [616, 189] on span at bounding box center [766, 183] width 827 height 13
click at [581, 545] on mat-option "iShares CORE S&P 500 ETF - IVV" at bounding box center [764, 545] width 831 height 39
click at [518, 272] on div "High - impact focused client" at bounding box center [456, 265] width 137 height 13
click at [385, 291] on input "High - impact focused client More than 150bps" at bounding box center [369, 275] width 32 height 32
radio input "true"
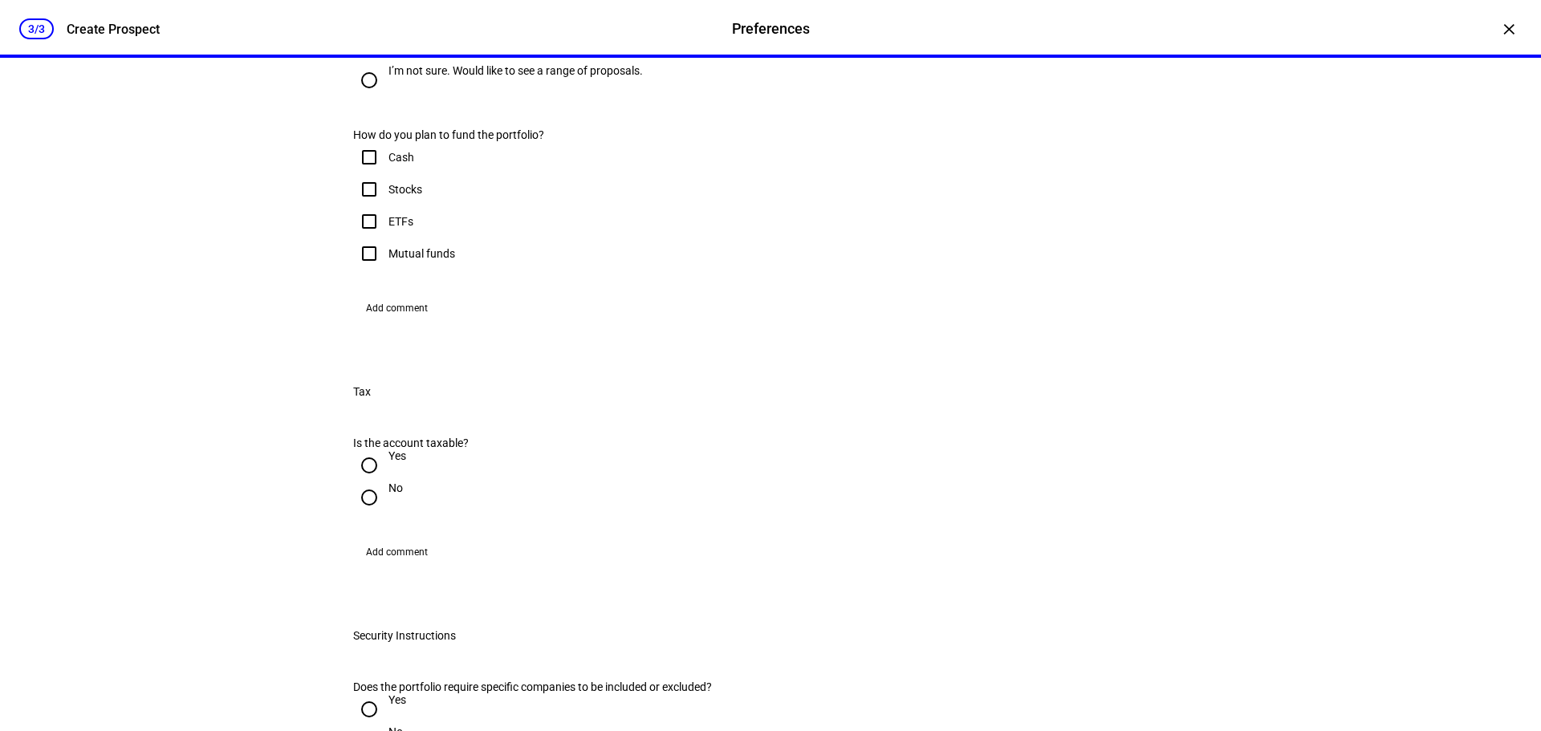
scroll to position [2086, 0]
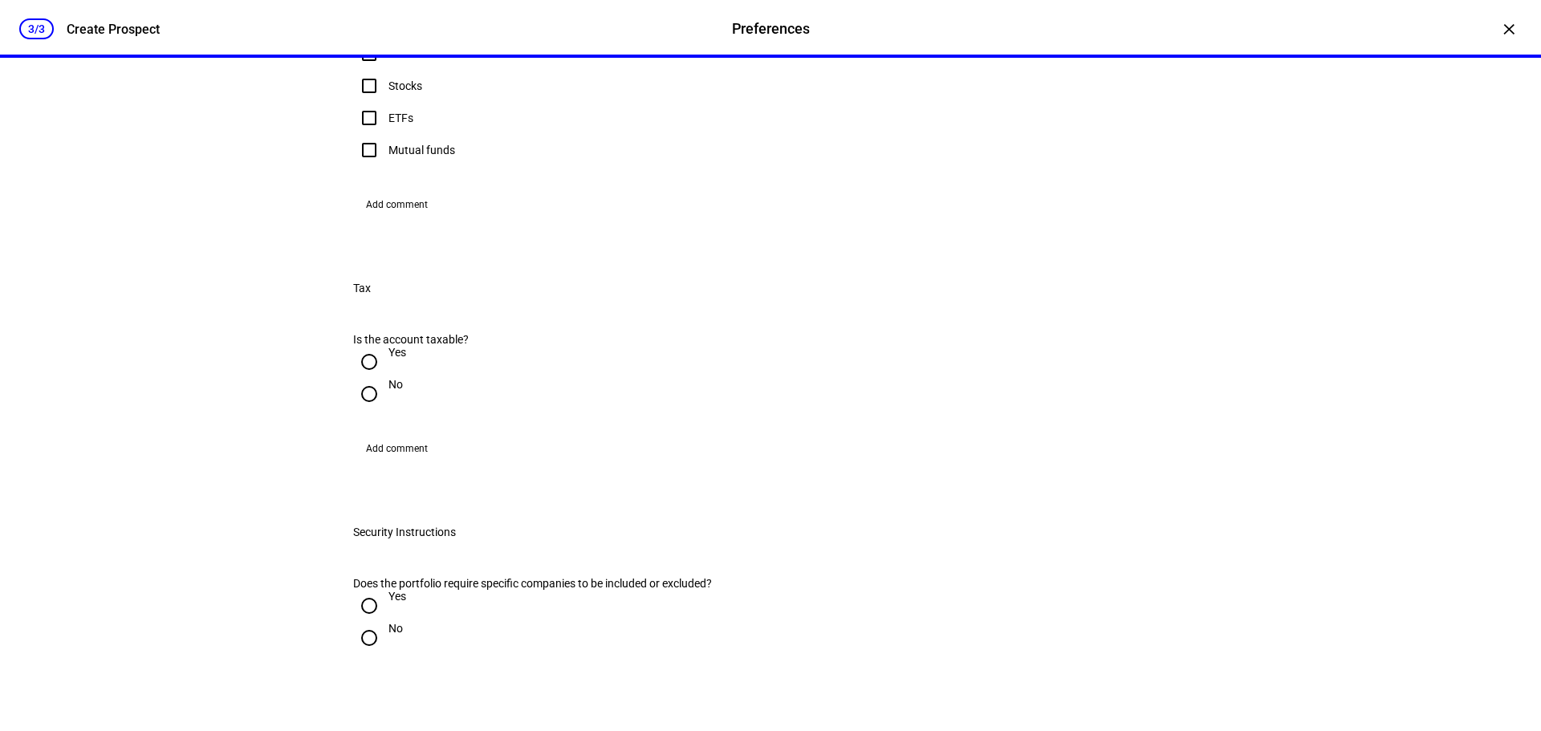
click at [400, 60] on div "Cash" at bounding box center [401, 53] width 26 height 13
click at [385, 70] on input "Cash" at bounding box center [369, 54] width 32 height 32
checkbox input "true"
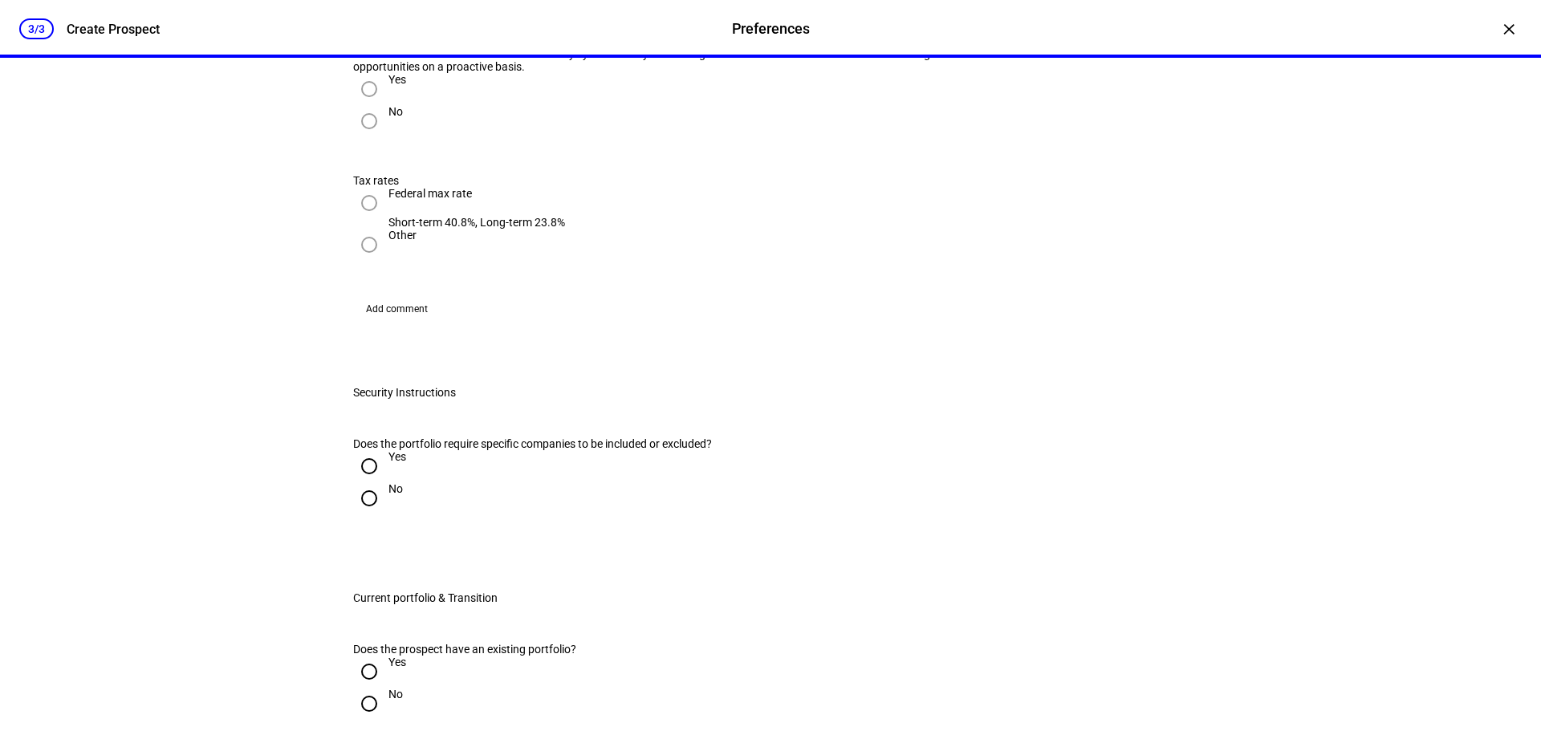
radio input "true"
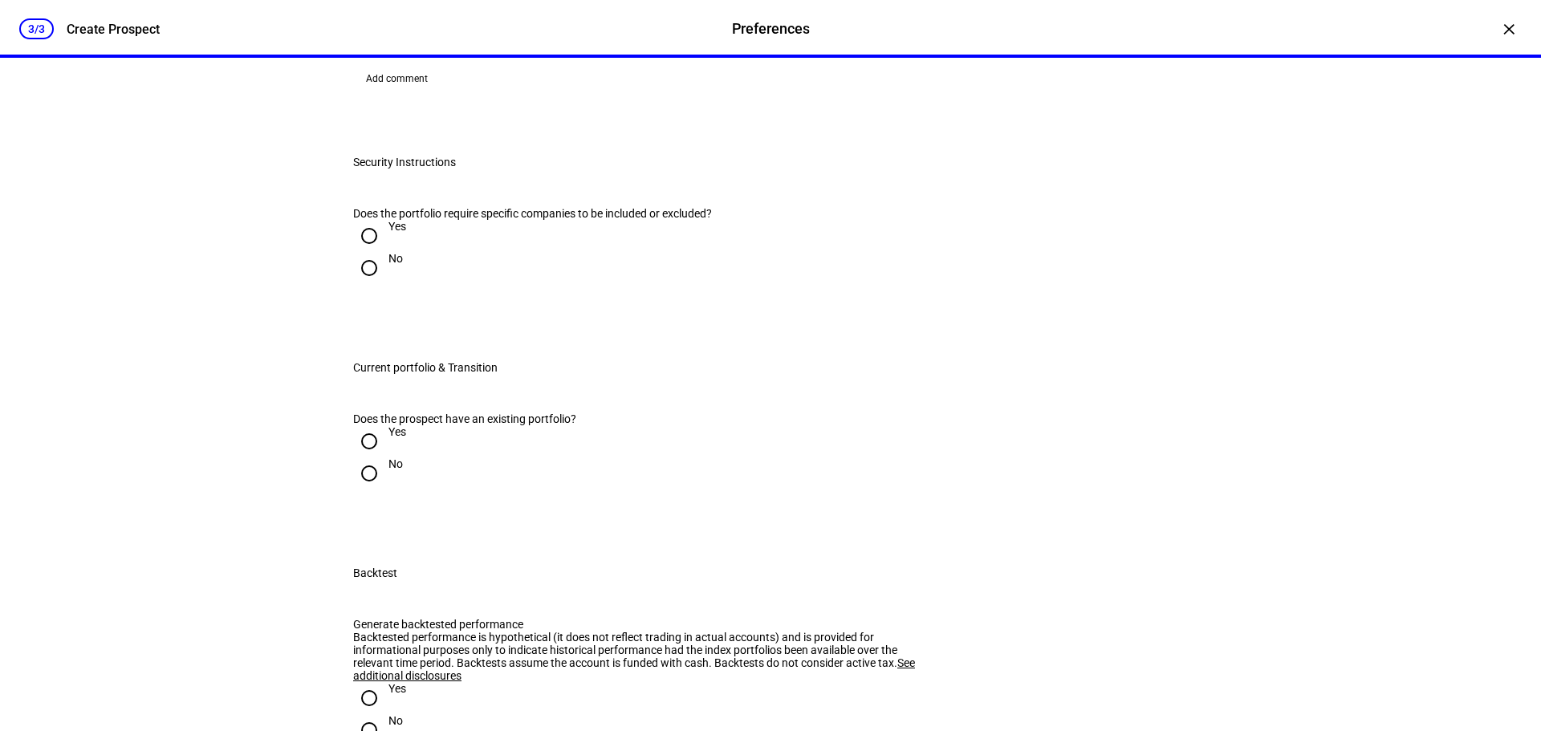
scroll to position [2728, 0]
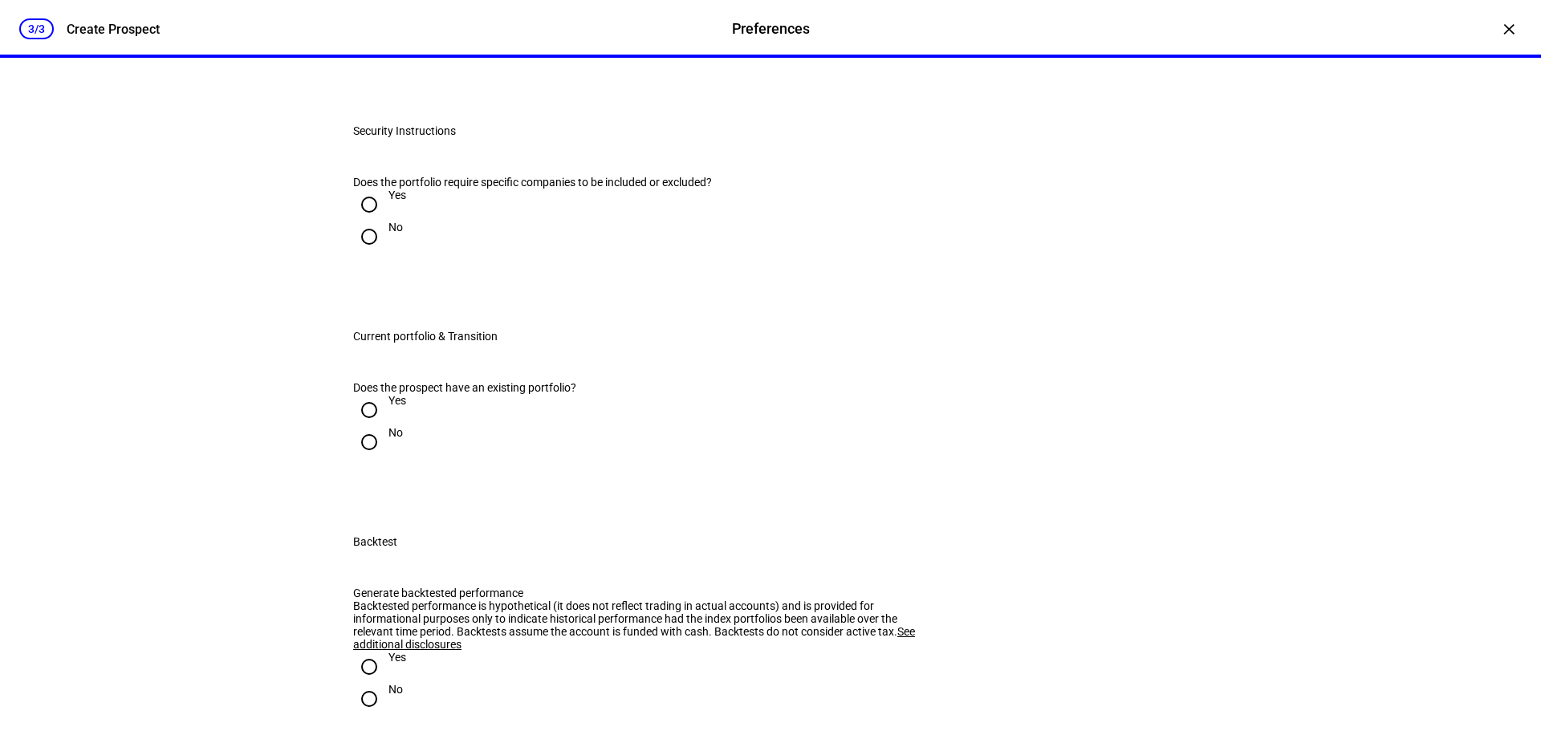
radio input "true"
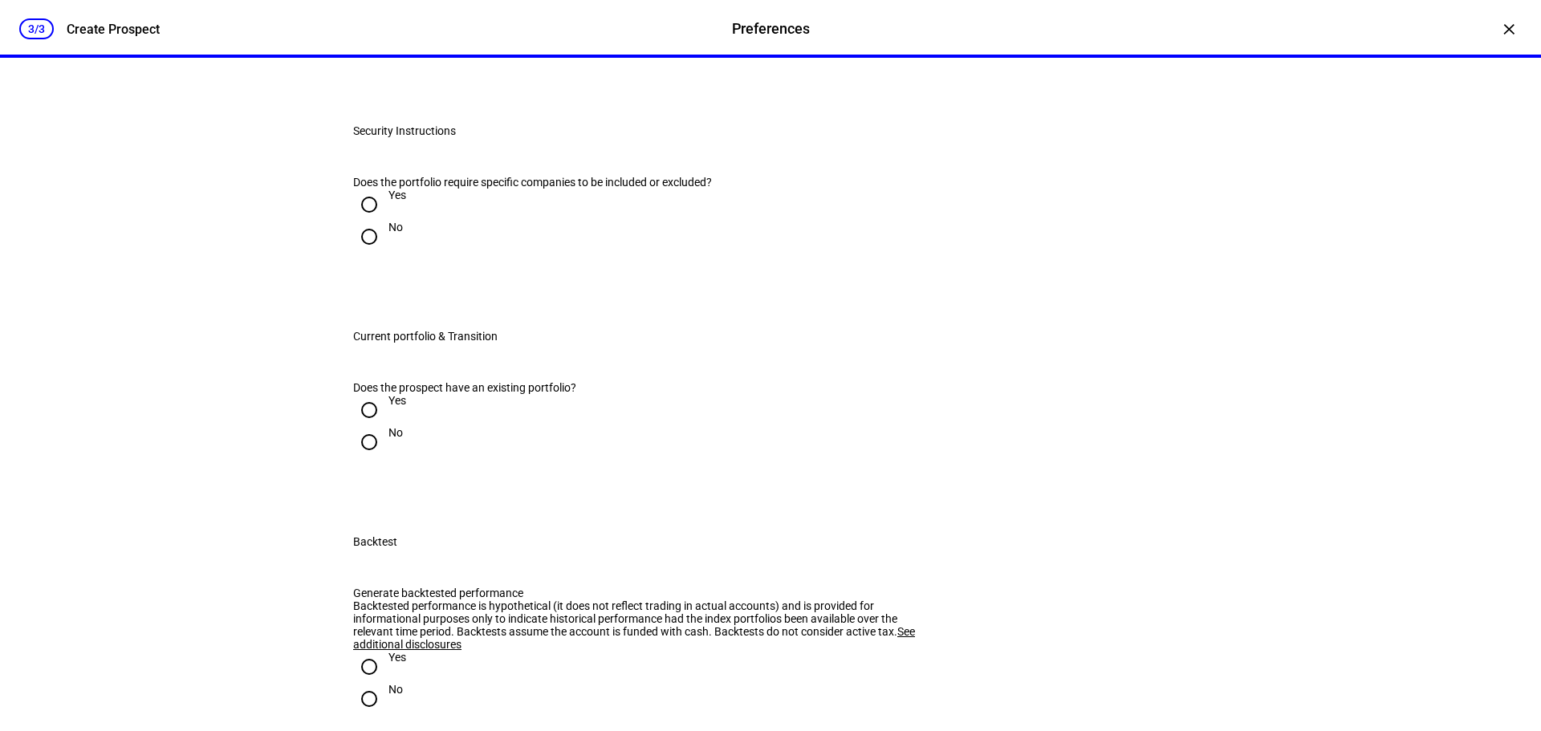
radio input "true"
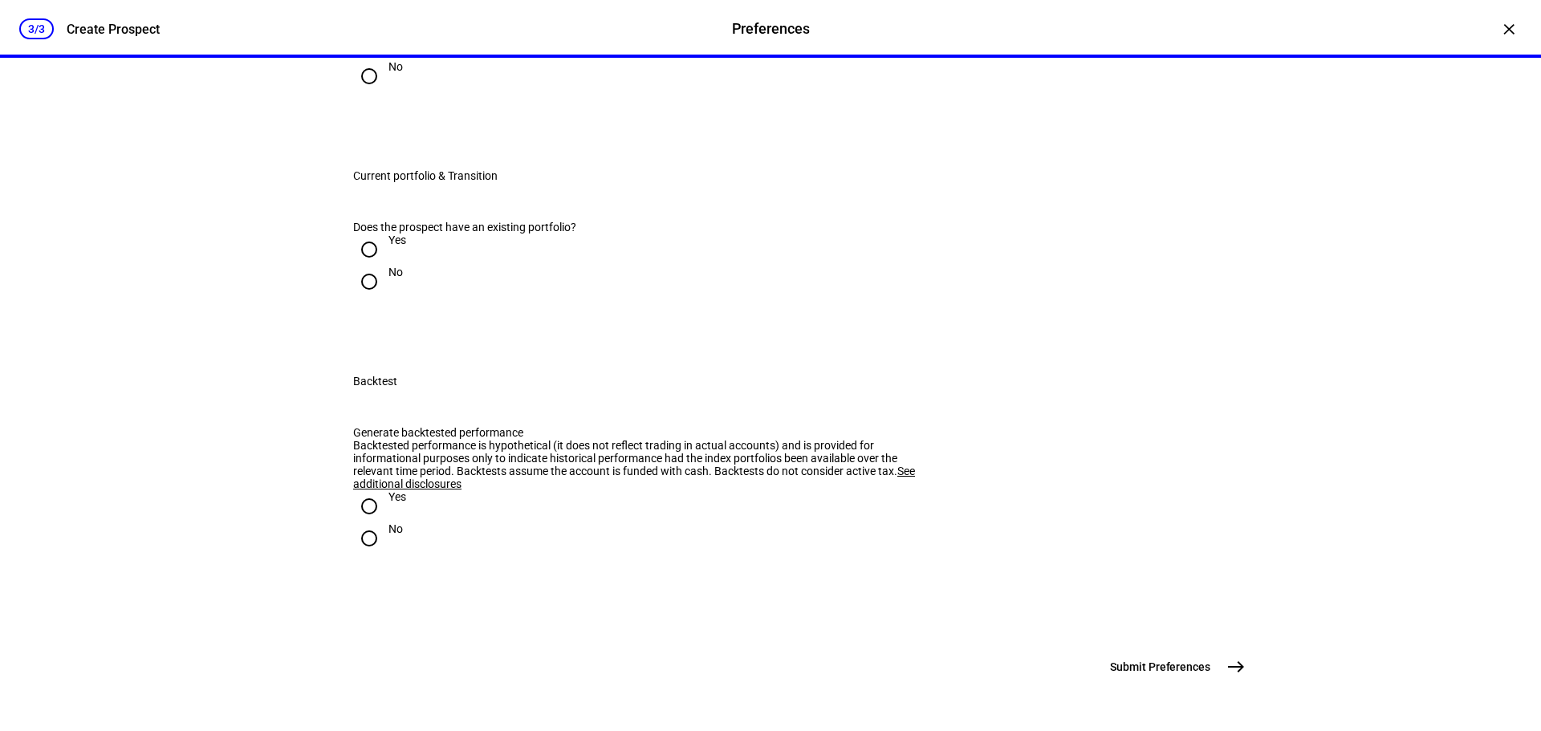
scroll to position [3430, 0]
click at [1498, 30] on div "×" at bounding box center [1509, 29] width 26 height 26
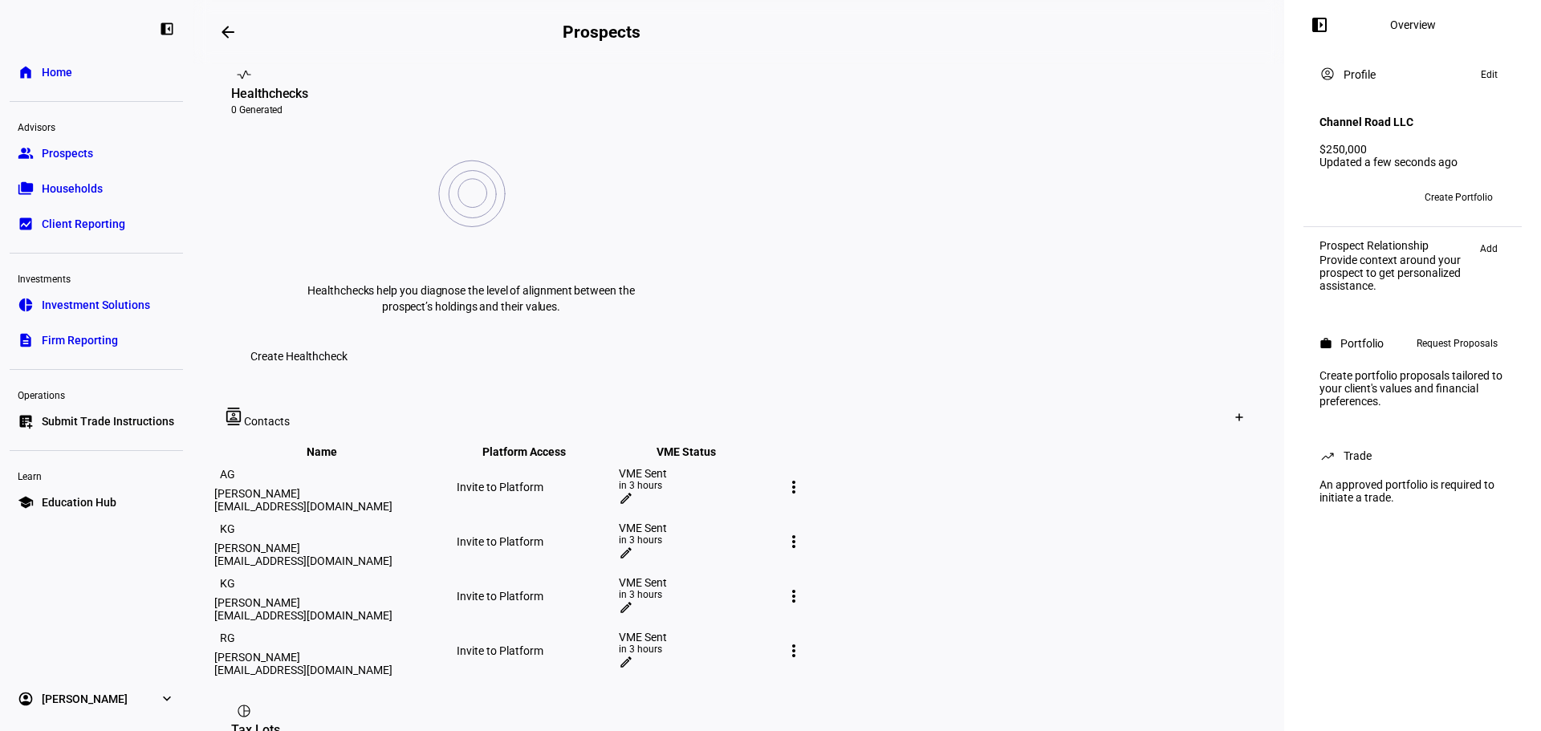
scroll to position [642, 0]
